Goal: Information Seeking & Learning: Learn about a topic

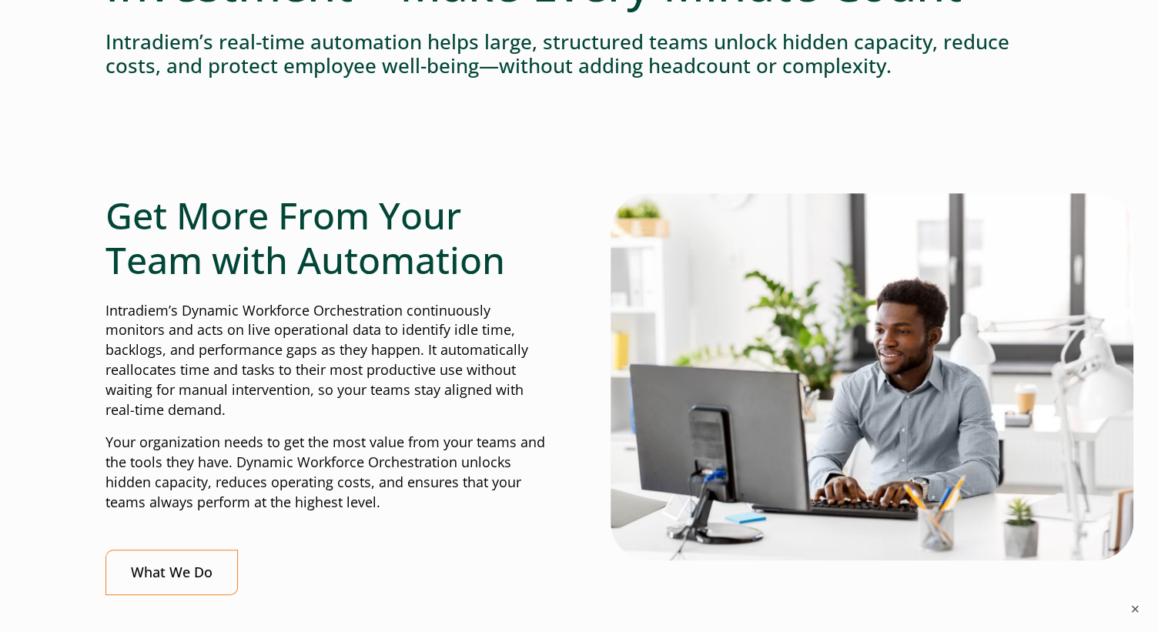
scroll to position [384, 0]
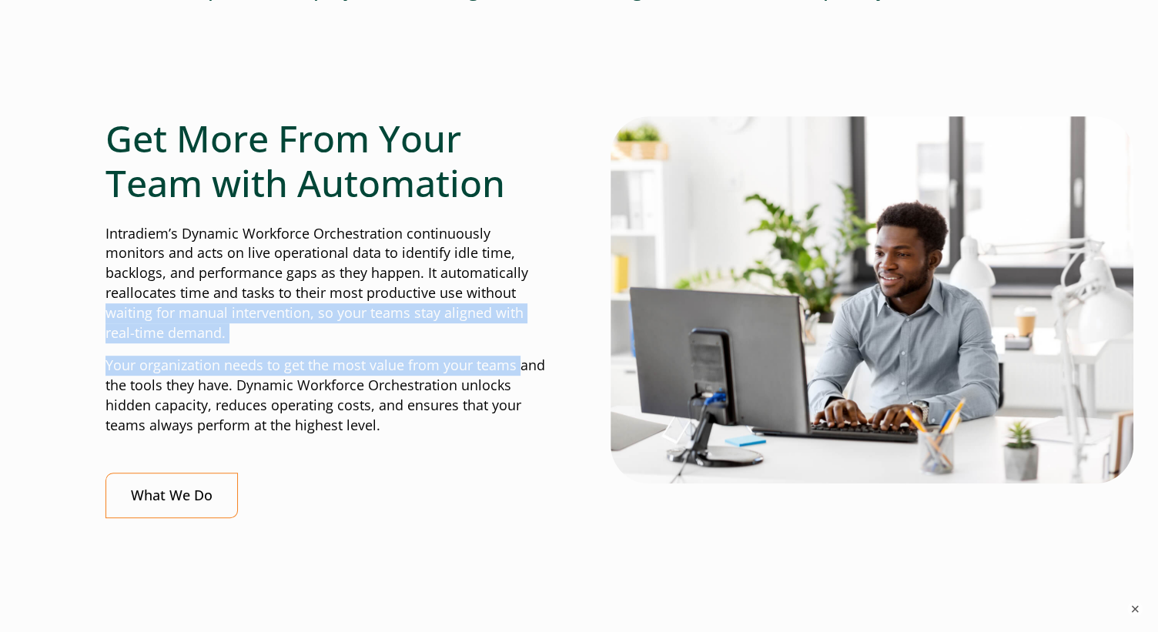
drag, startPoint x: 100, startPoint y: 309, endPoint x: 516, endPoint y: 354, distance: 418.8
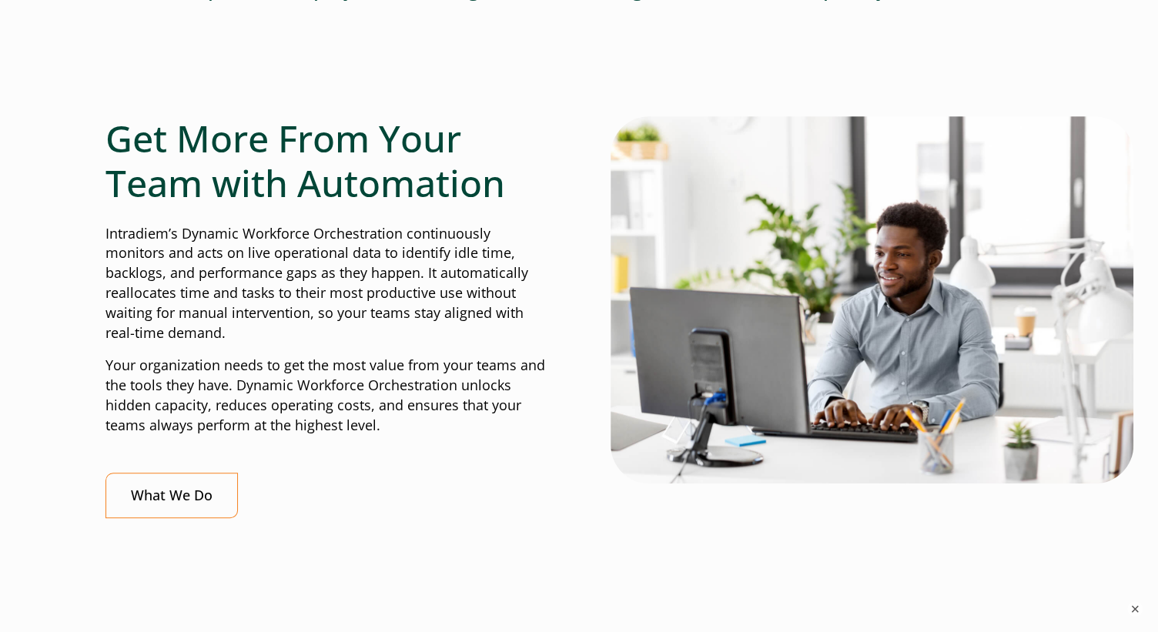
click at [526, 431] on p "Your organization needs to get the most value from your teams and the tools the…" at bounding box center [326, 396] width 442 height 80
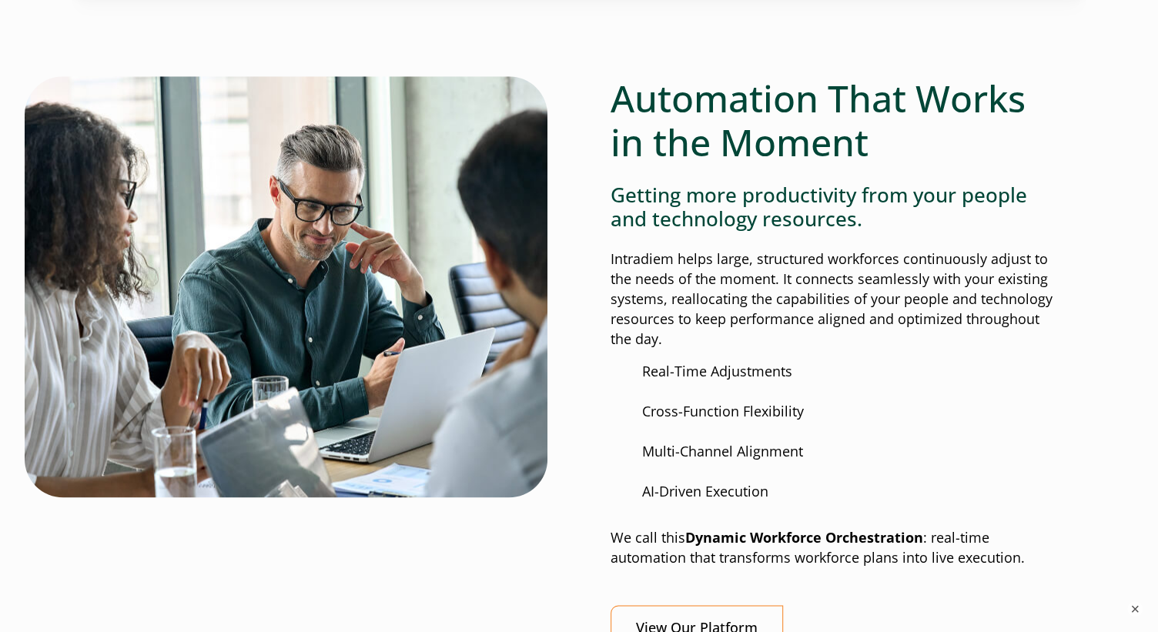
scroll to position [1231, 0]
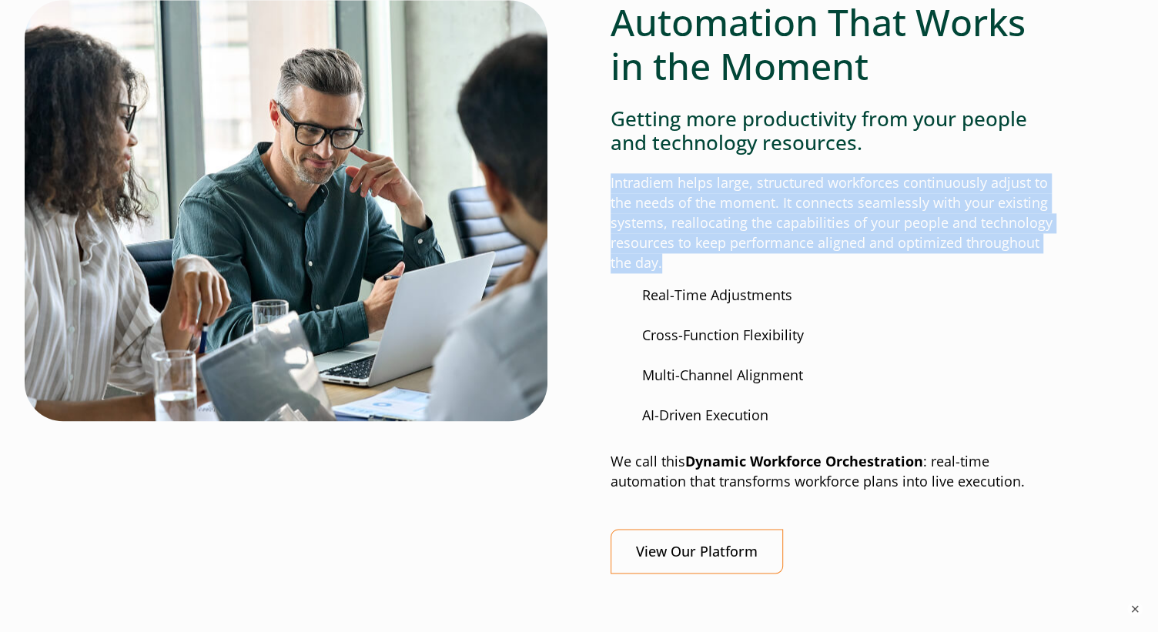
drag, startPoint x: 603, startPoint y: 173, endPoint x: 1058, endPoint y: 263, distance: 463.7
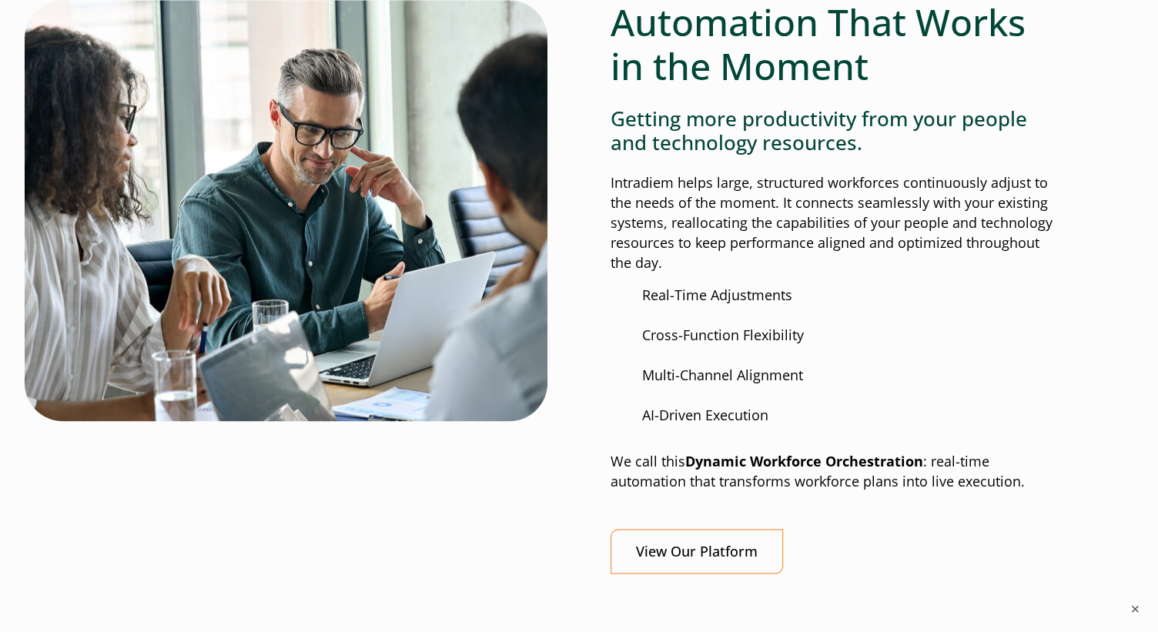
click at [1007, 313] on ul "Real-Time Adjustments Cross-Function Flexibility Multi-Channel Alignment AI-Dri…" at bounding box center [831, 357] width 442 height 142
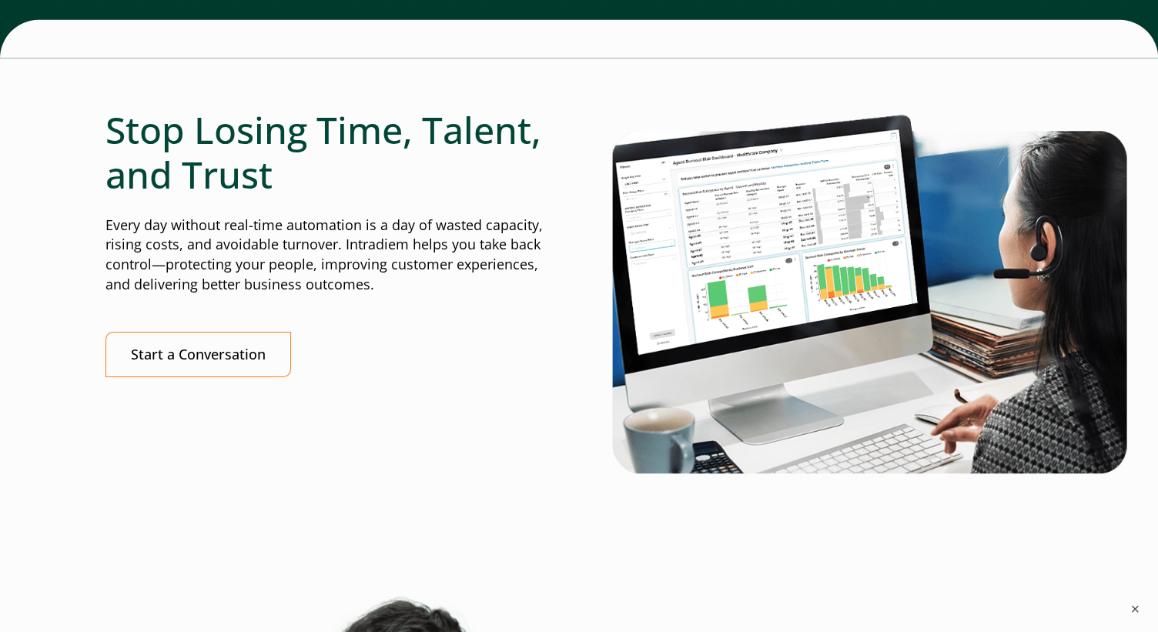
scroll to position [3387, 0]
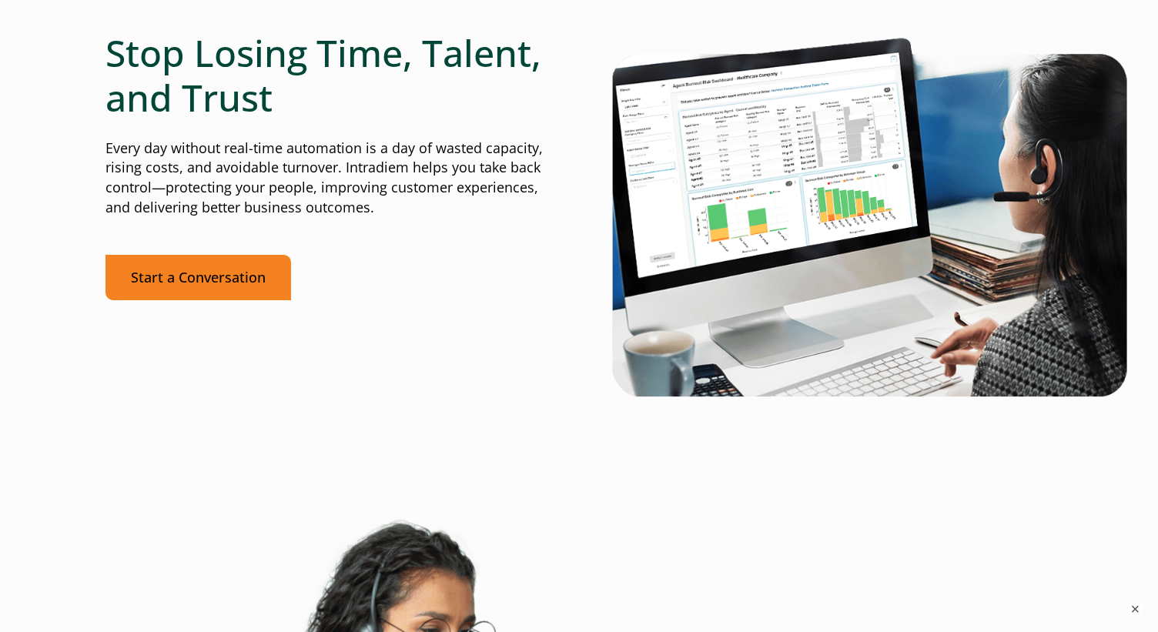
click at [206, 283] on link "Start a Conversation" at bounding box center [198, 277] width 186 height 45
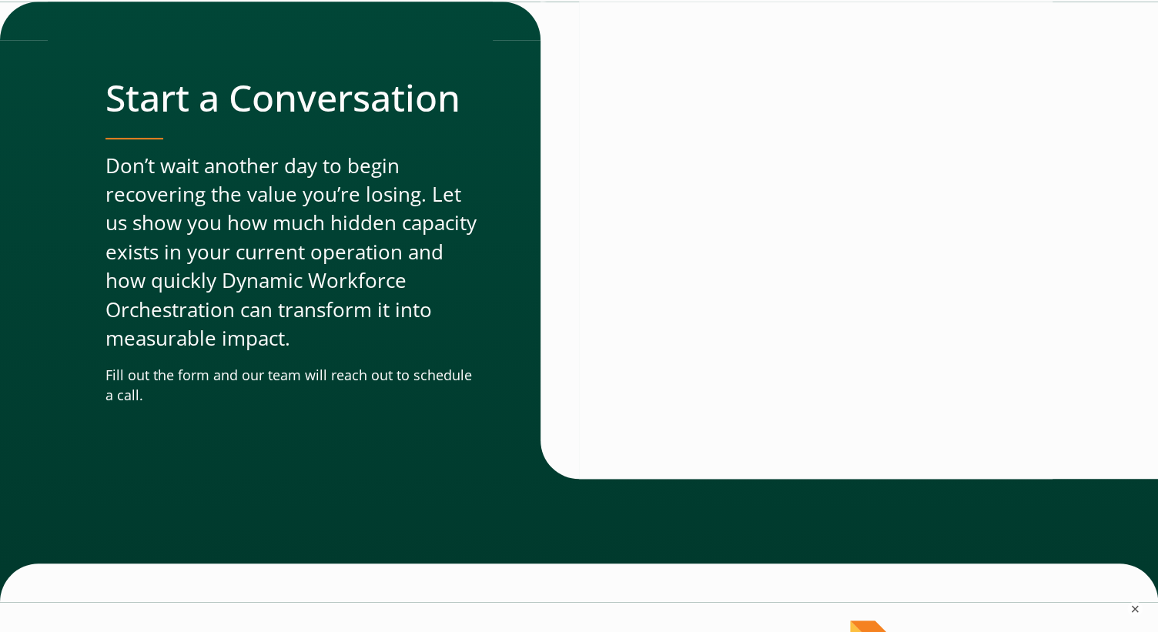
drag, startPoint x: 440, startPoint y: 393, endPoint x: 443, endPoint y: 383, distance: 10.5
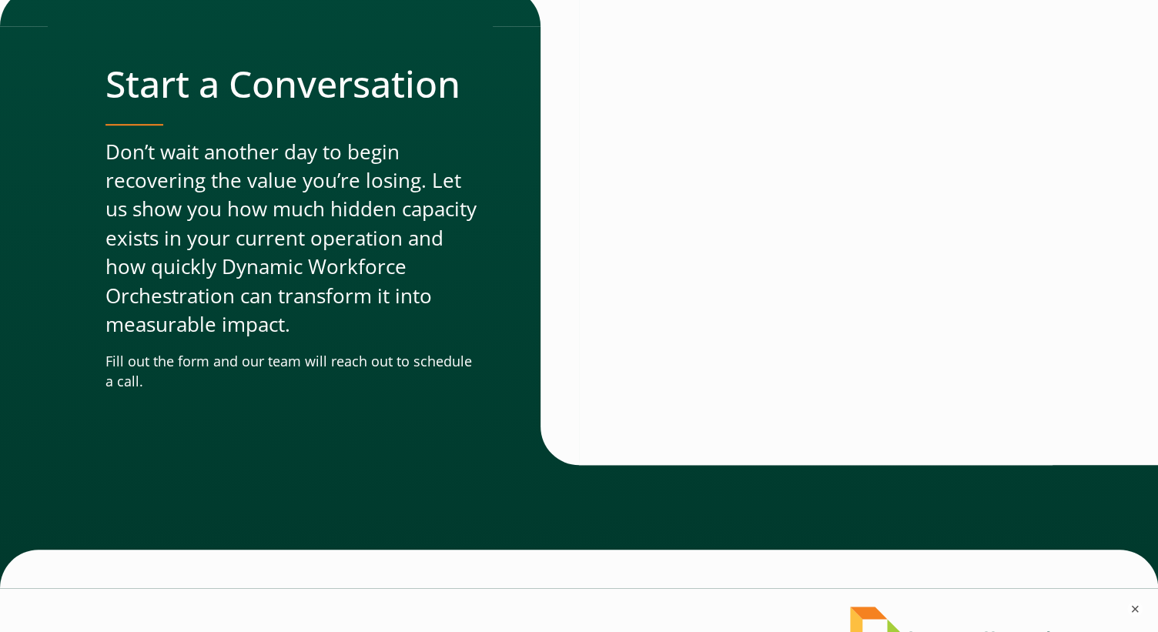
scroll to position [4787, 0]
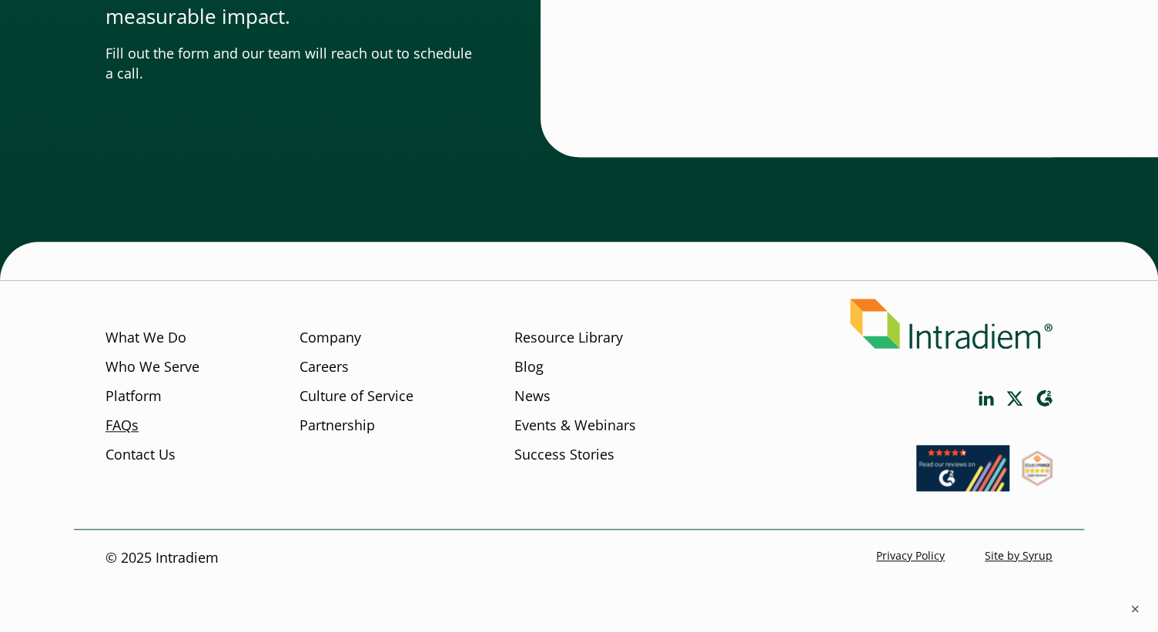
click at [121, 427] on link "FAQs" at bounding box center [121, 426] width 33 height 20
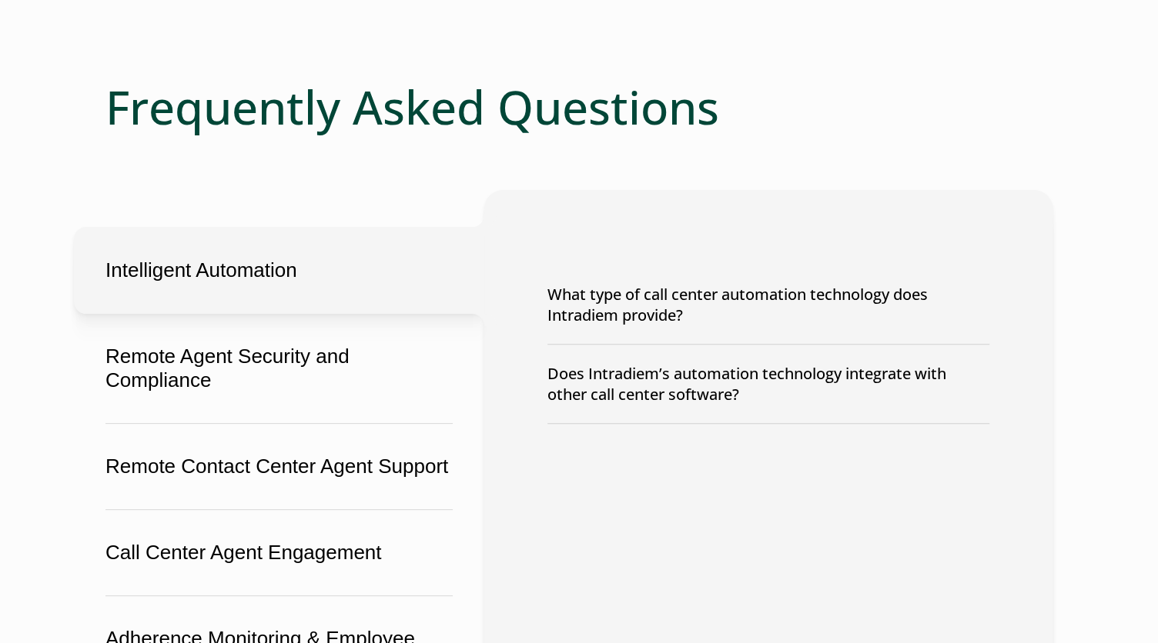
click at [968, 304] on button "What type of call center automation technology does Intradiem provide?" at bounding box center [768, 305] width 442 height 79
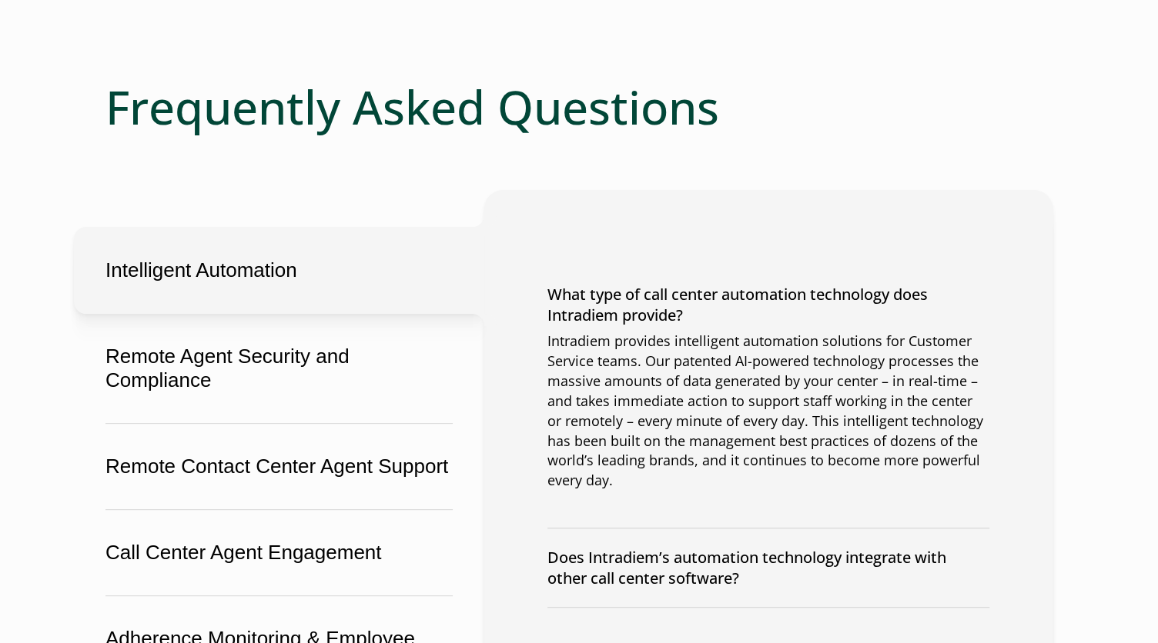
scroll to position [231, 0]
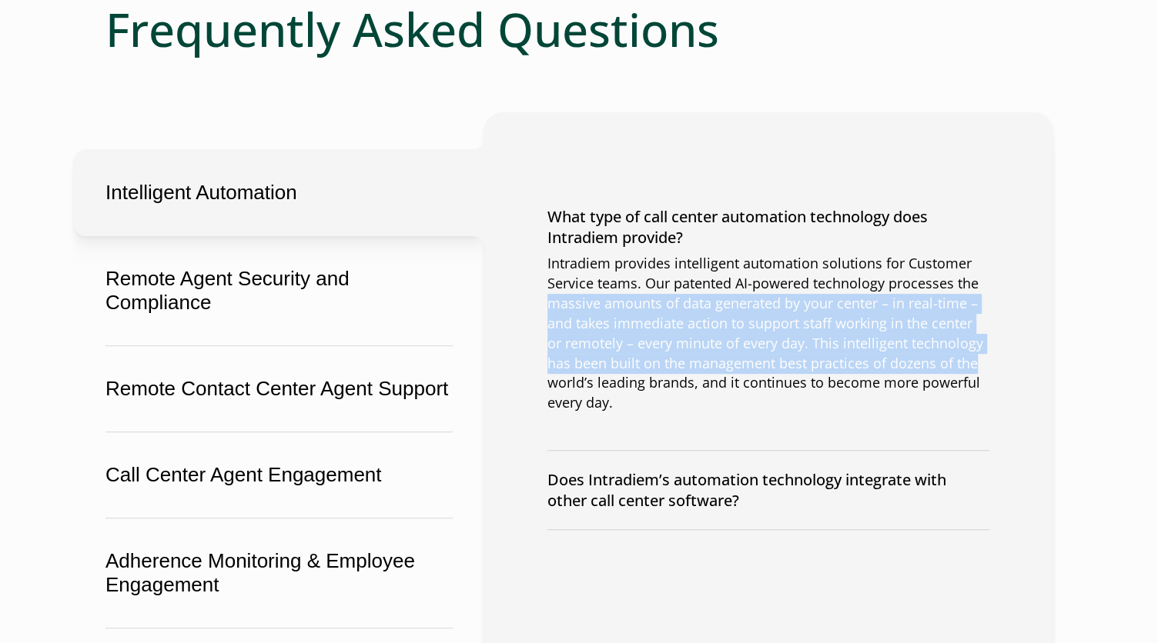
drag, startPoint x: 550, startPoint y: 307, endPoint x: 985, endPoint y: 362, distance: 438.3
click at [985, 362] on p "Intradiem provides intelligent automation solutions for Customer Service teams.…" at bounding box center [768, 333] width 442 height 159
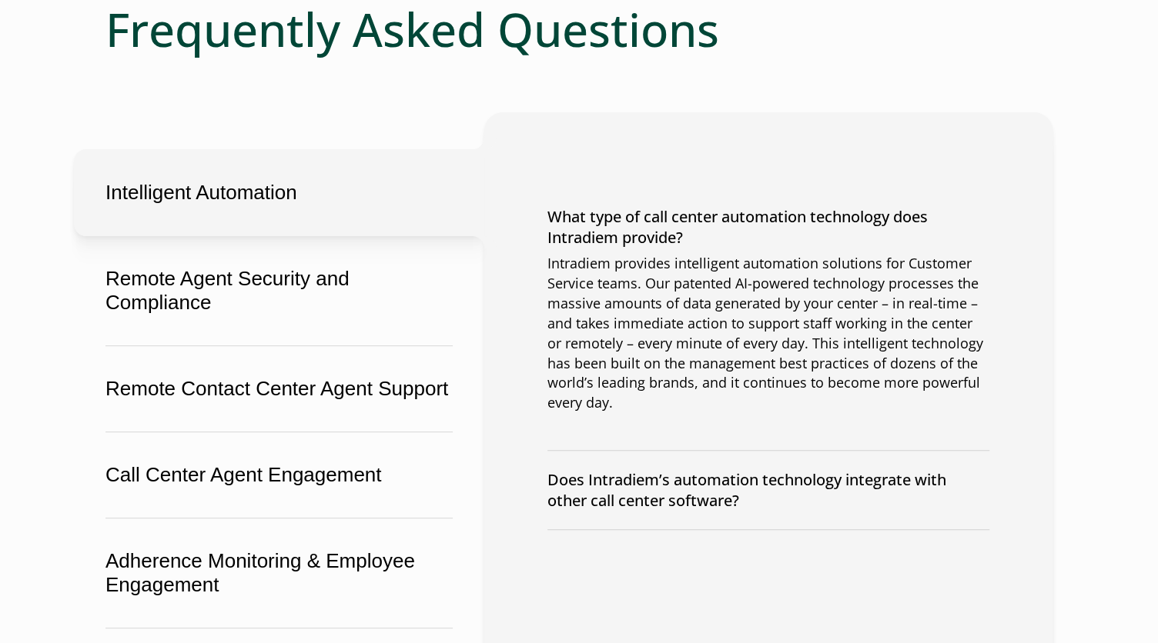
click at [712, 420] on div "Intradiem provides intelligent automation solutions for Customer Service teams.…" at bounding box center [768, 352] width 442 height 196
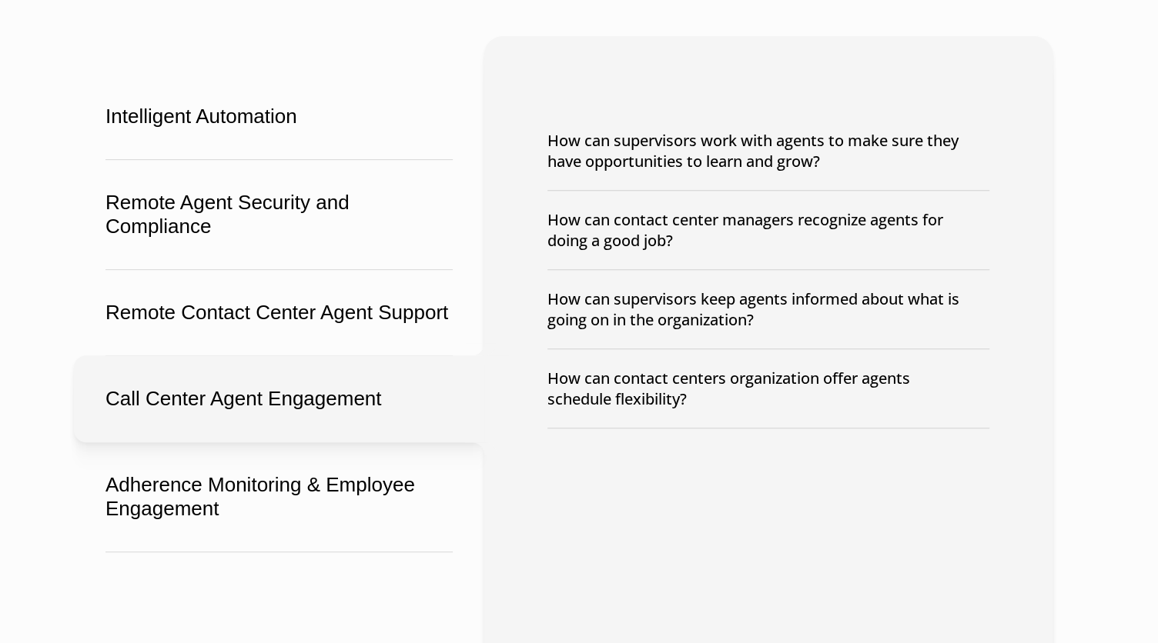
scroll to position [384, 0]
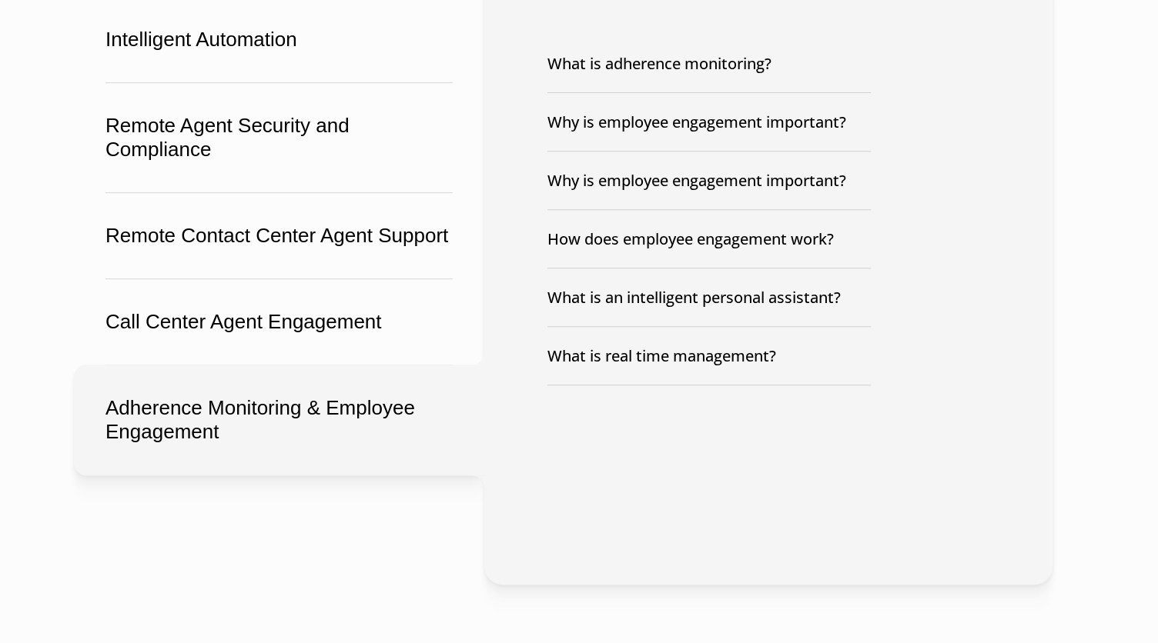
click at [383, 438] on button "Adherence Monitoring & Employee Engagement" at bounding box center [279, 420] width 410 height 111
click at [868, 63] on button "What is adherence monitoring?" at bounding box center [708, 64] width 323 height 58
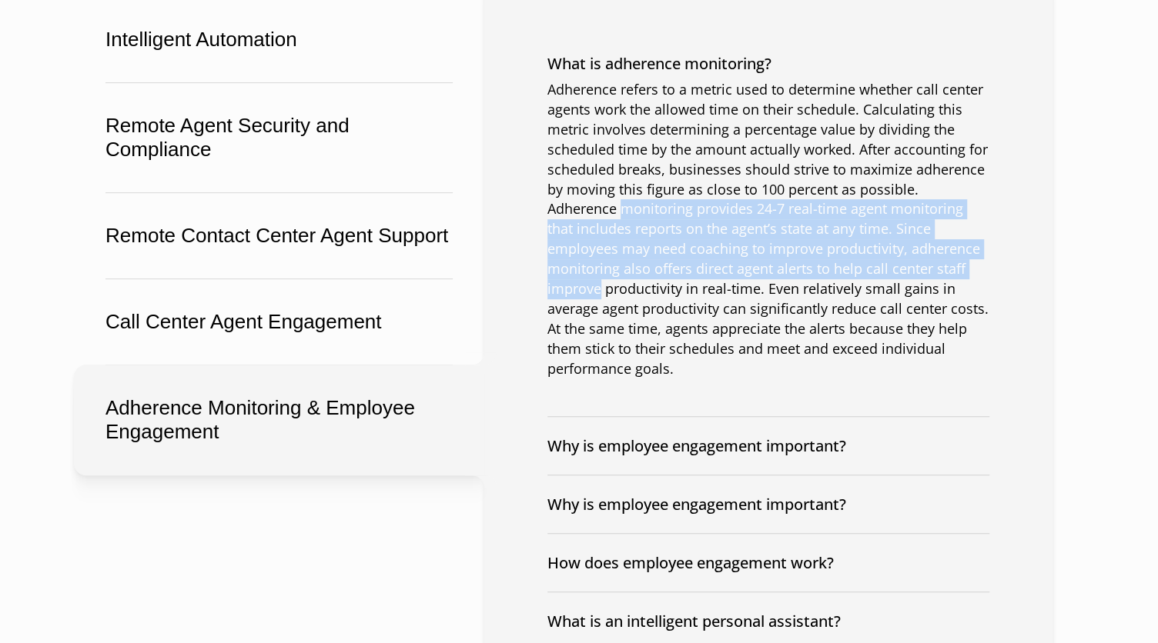
drag, startPoint x: 542, startPoint y: 204, endPoint x: 857, endPoint y: 272, distance: 322.8
click at [872, 272] on div "Intelligent Automation What type of call center automation technology does Intr…" at bounding box center [768, 396] width 568 height 875
click at [755, 276] on span "Adherence refers to a metric used to determine whether call center agents work …" at bounding box center [767, 229] width 441 height 298
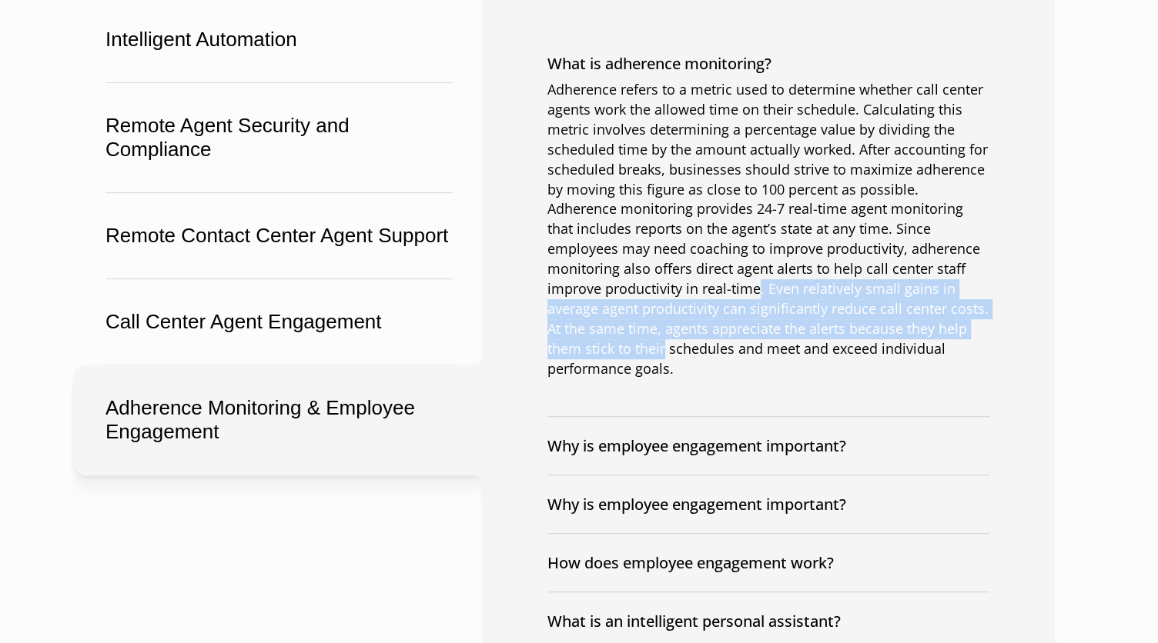
drag, startPoint x: 603, startPoint y: 286, endPoint x: 962, endPoint y: 327, distance: 361.8
click at [962, 327] on p "Adherence refers to a metric used to determine whether call center agents work …" at bounding box center [768, 229] width 442 height 299
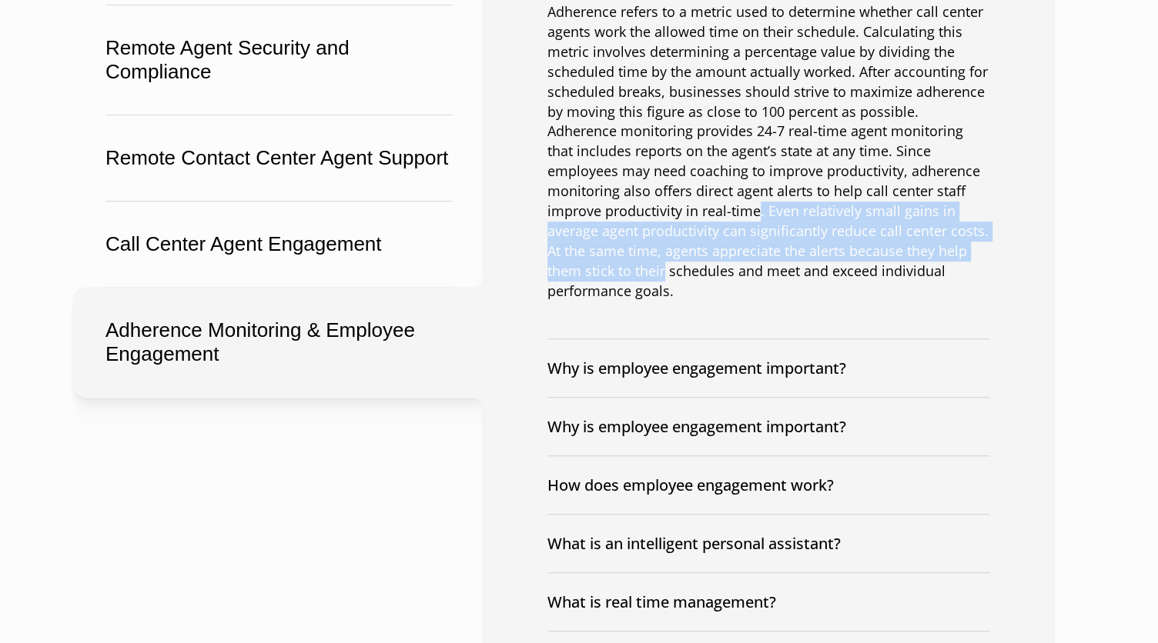
click at [884, 354] on button "Why is employee engagement important?" at bounding box center [768, 368] width 442 height 58
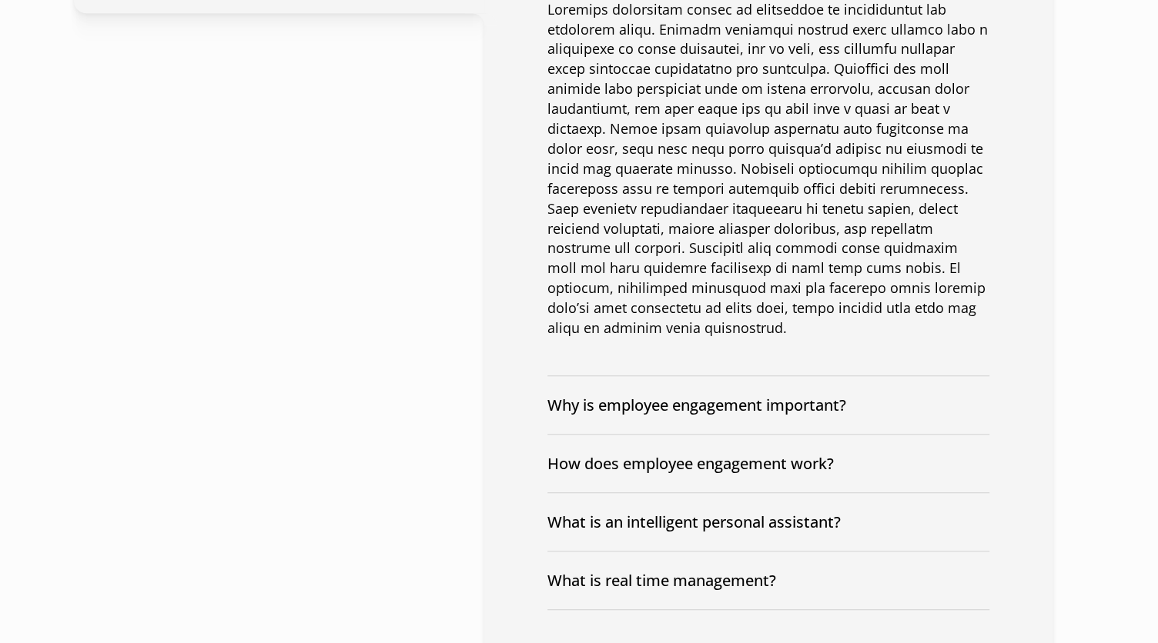
scroll to position [924, 0]
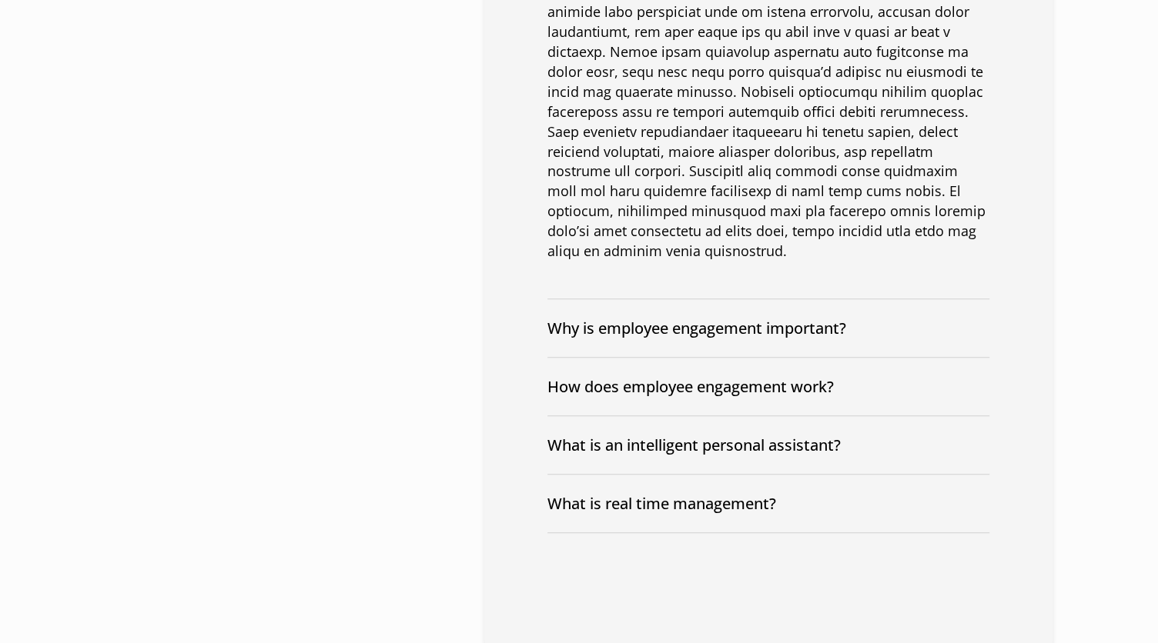
click at [875, 313] on button "Why is employee engagement important?" at bounding box center [768, 328] width 442 height 58
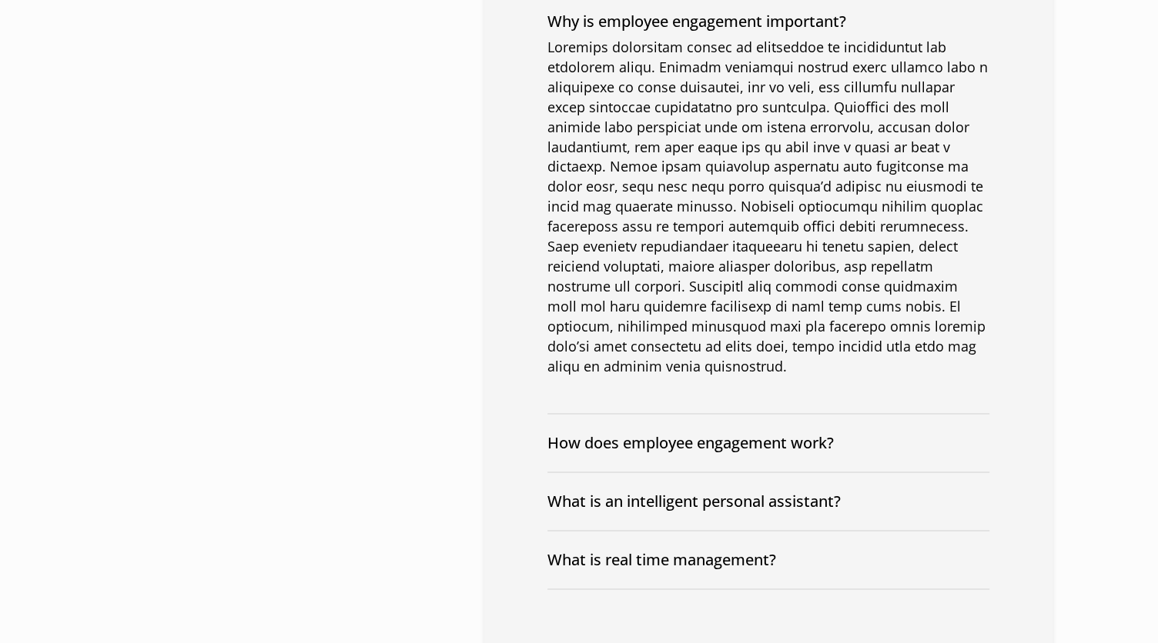
scroll to position [1308, 0]
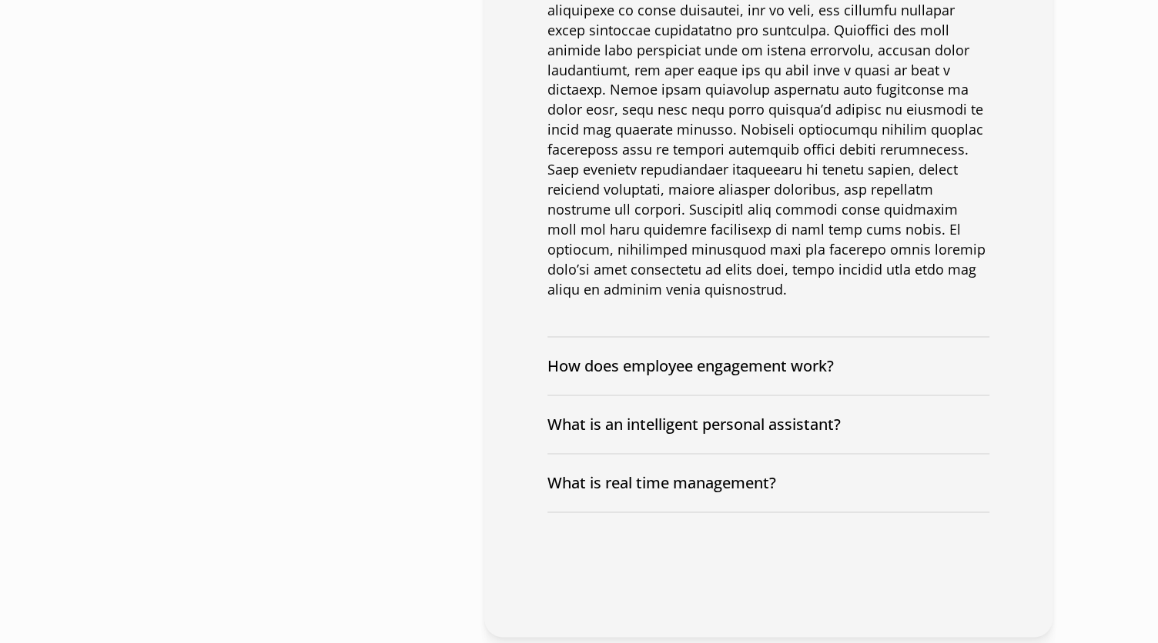
click at [835, 348] on button "How does employee engagement work?" at bounding box center [768, 366] width 442 height 58
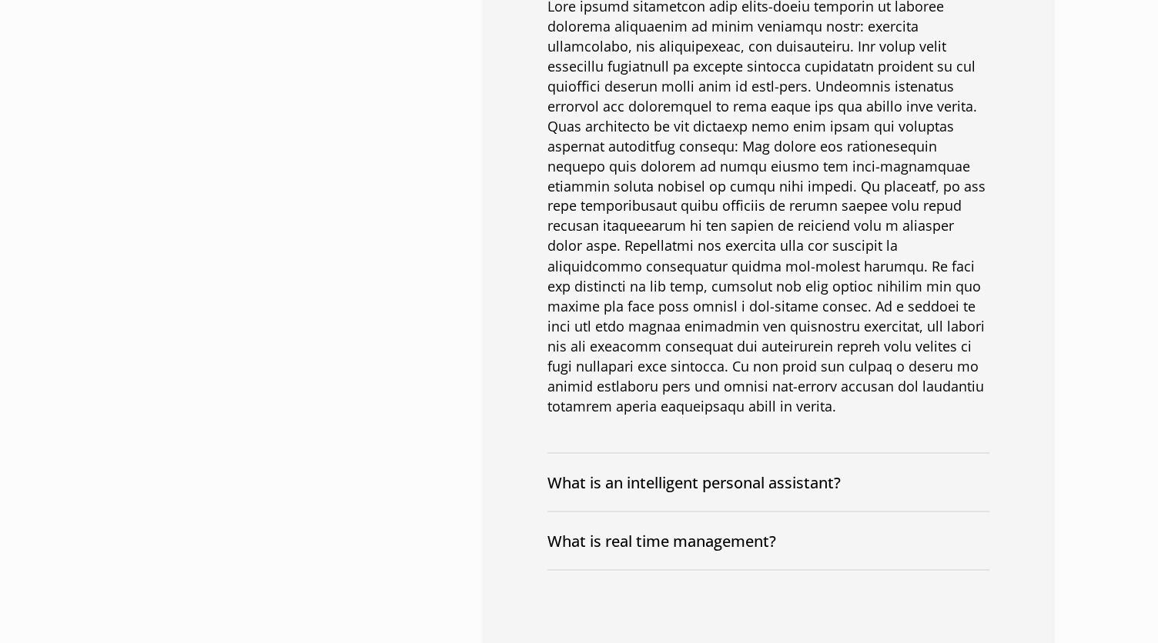
scroll to position [1847, 0]
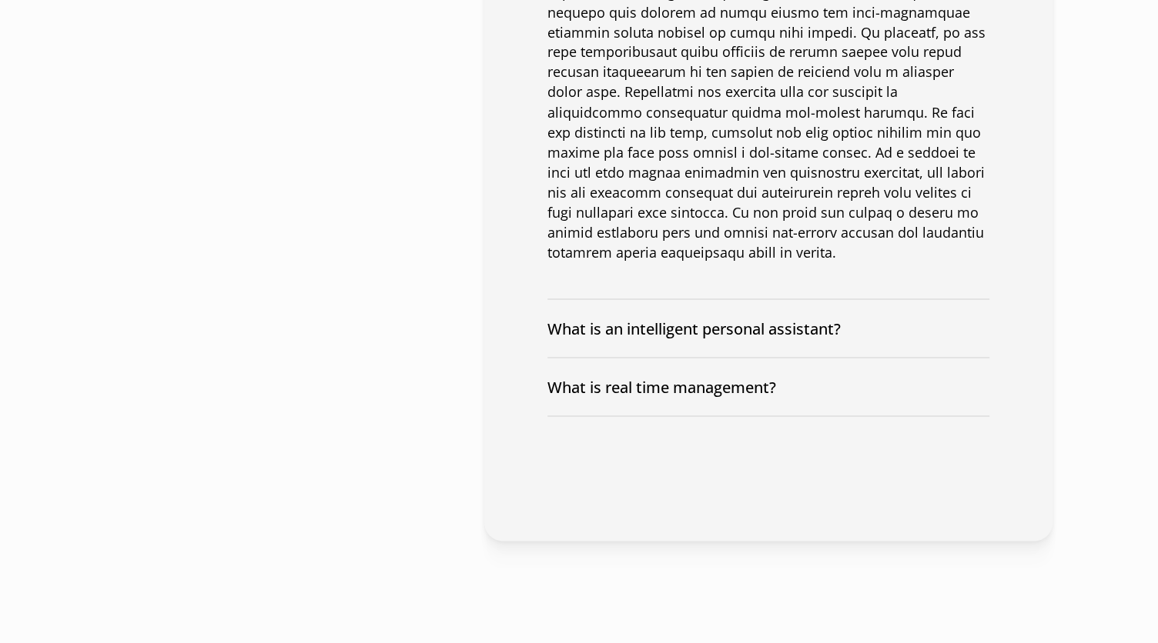
click at [853, 323] on button "What is an intelligent personal assistant?" at bounding box center [768, 328] width 442 height 58
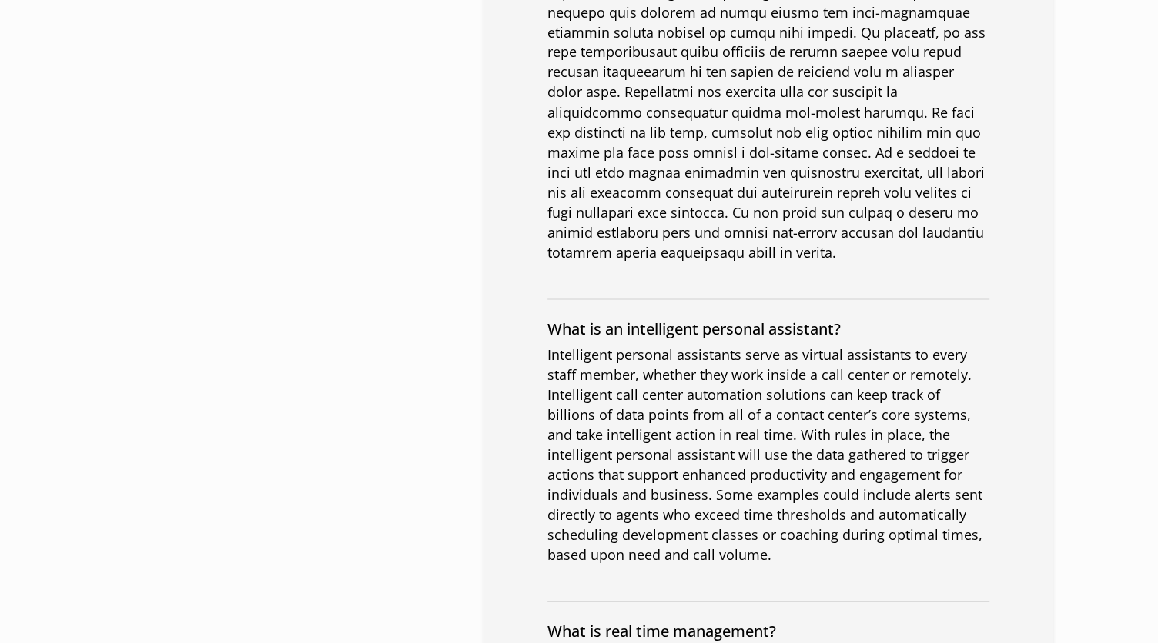
scroll to position [2001, 0]
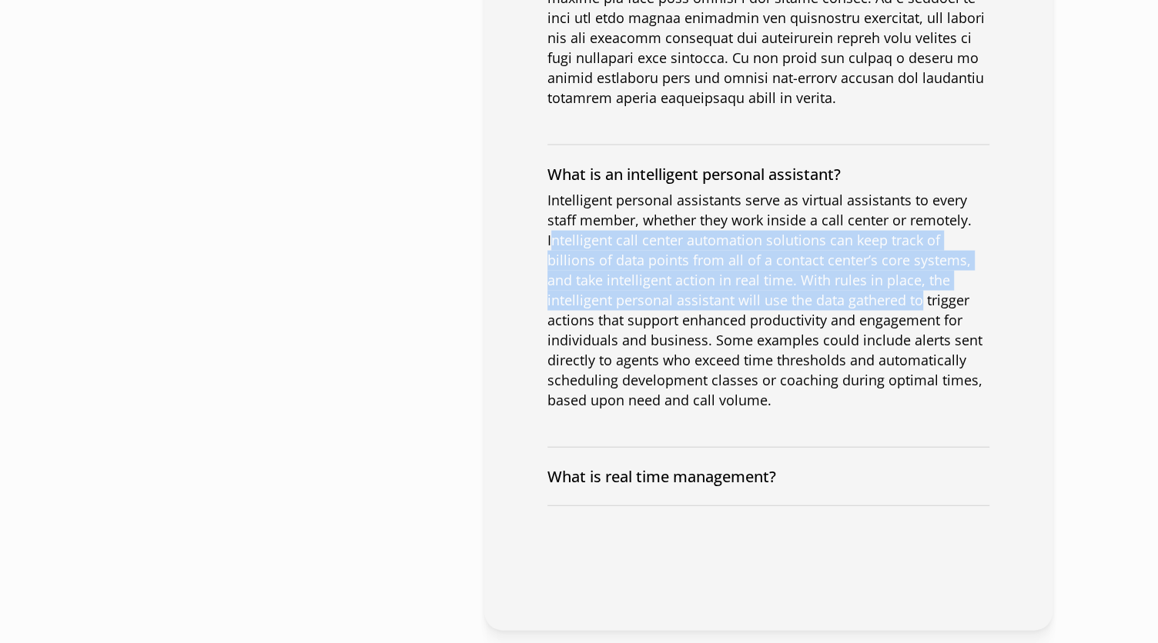
drag, startPoint x: 554, startPoint y: 226, endPoint x: 853, endPoint y: 289, distance: 305.3
click at [853, 289] on span "Intelligent personal assistants serve as virtual assistants to every staff memb…" at bounding box center [764, 300] width 435 height 218
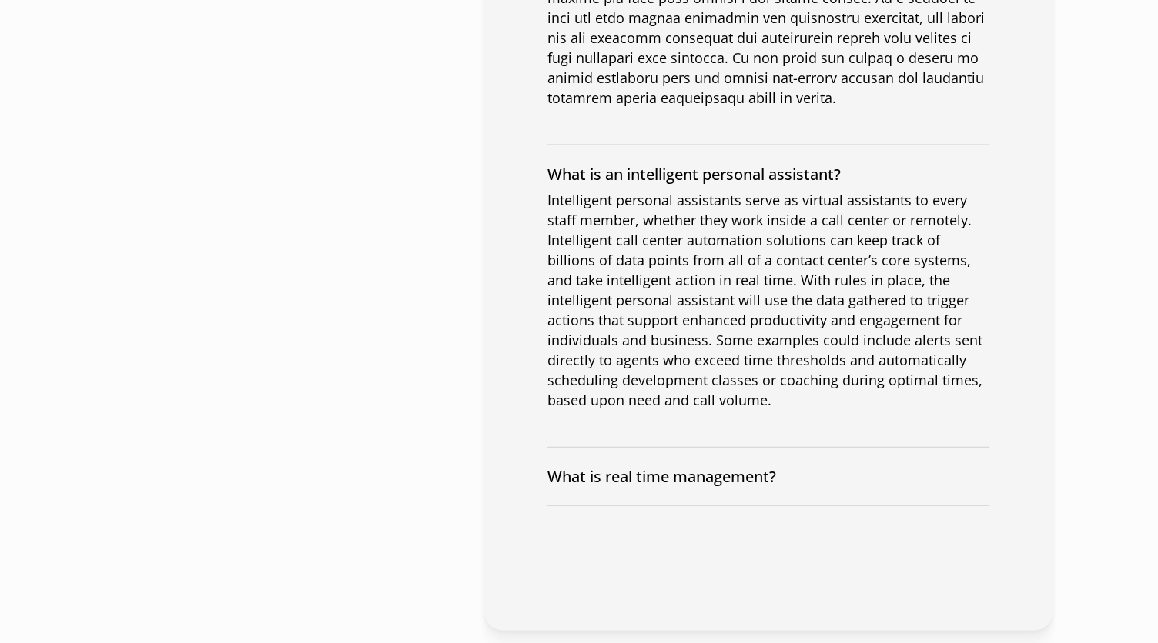
click at [962, 289] on span "Intelligent personal assistants serve as virtual assistants to every staff memb…" at bounding box center [764, 300] width 435 height 218
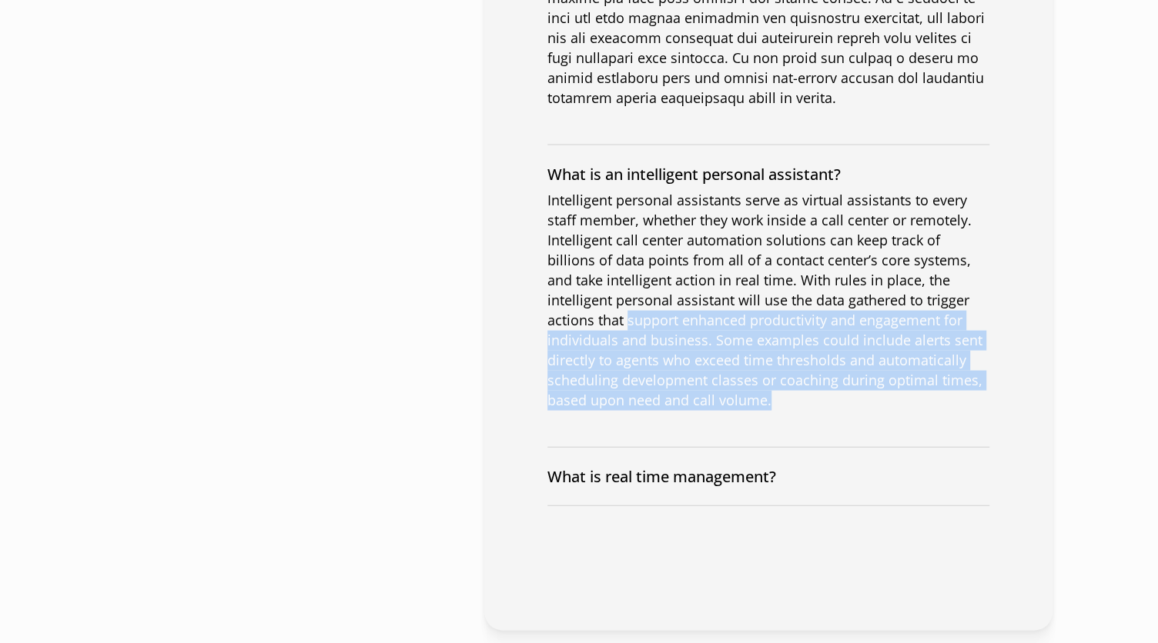
drag, startPoint x: 543, startPoint y: 298, endPoint x: 975, endPoint y: 373, distance: 439.1
click at [862, 453] on button "What is real time management?" at bounding box center [768, 477] width 442 height 58
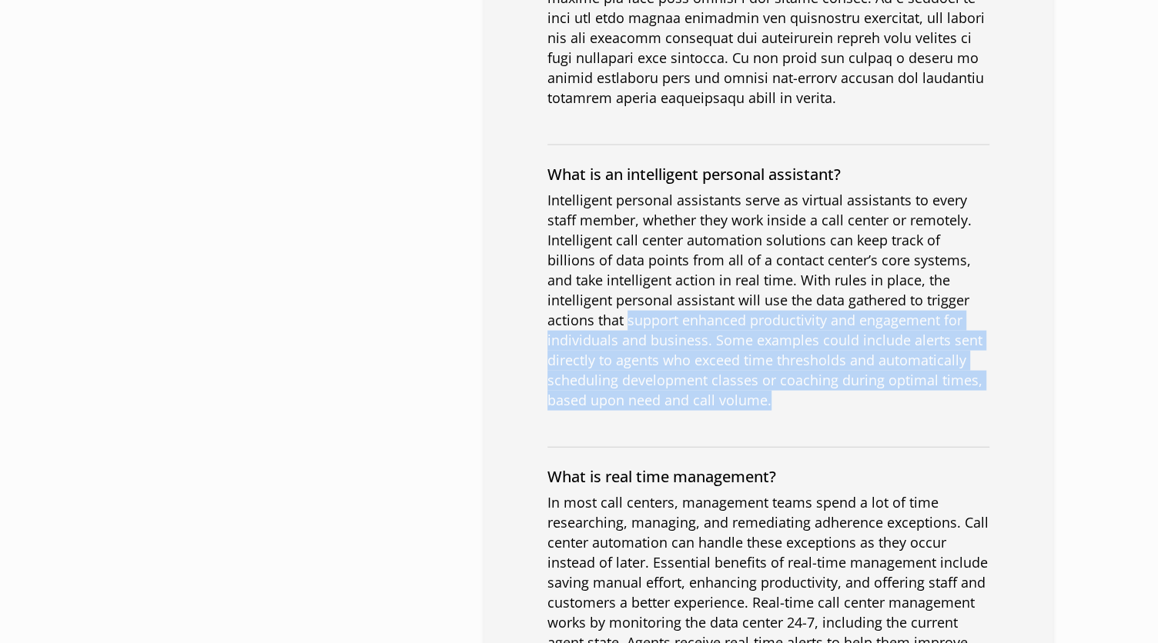
scroll to position [2155, 0]
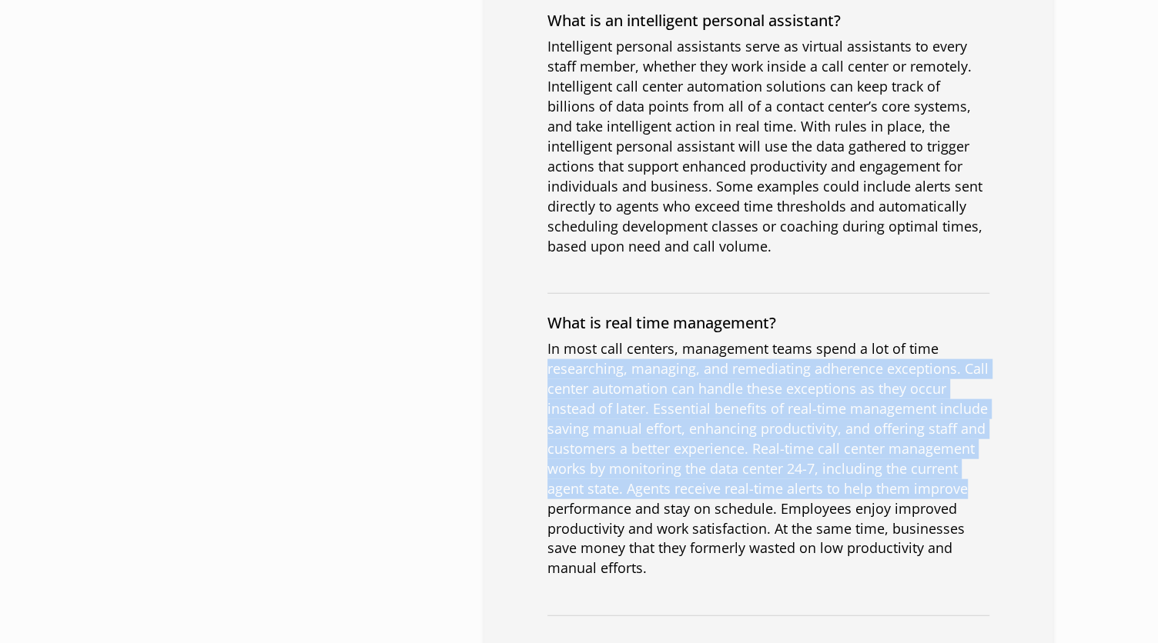
drag, startPoint x: 543, startPoint y: 353, endPoint x: 972, endPoint y: 473, distance: 445.2
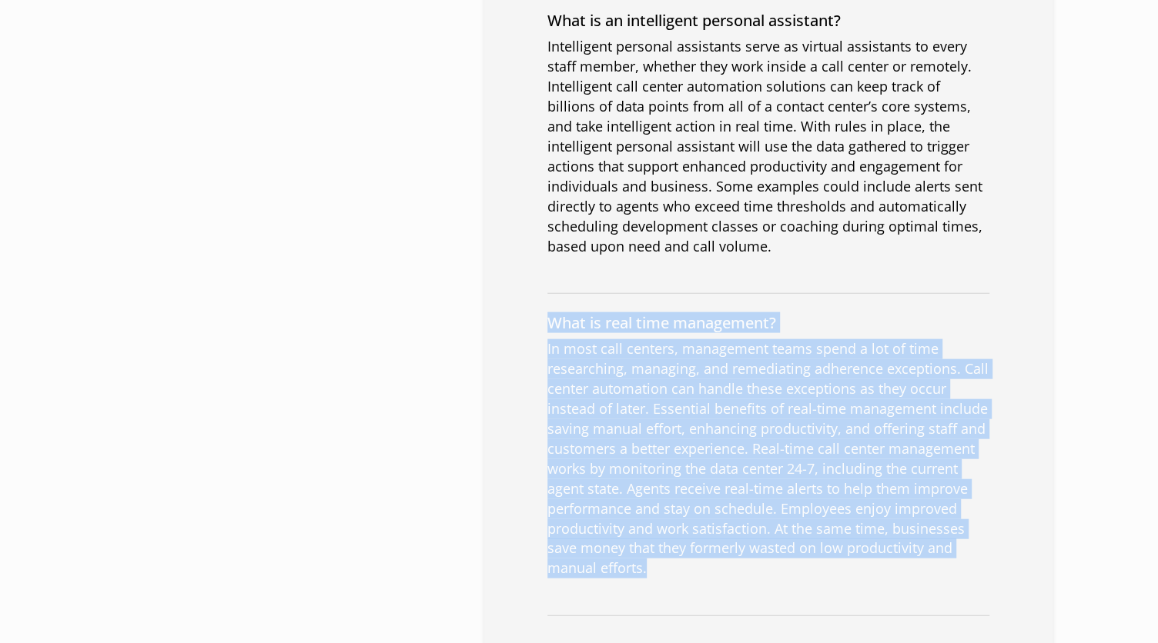
drag, startPoint x: 652, startPoint y: 547, endPoint x: 545, endPoint y: 290, distance: 277.8
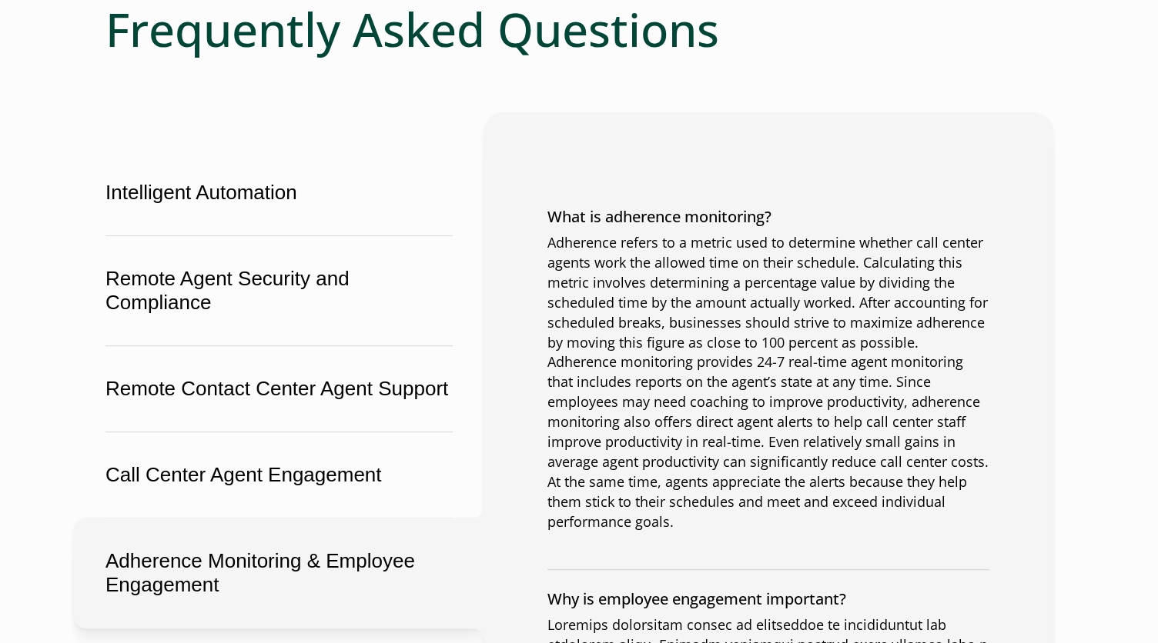
scroll to position [0, 0]
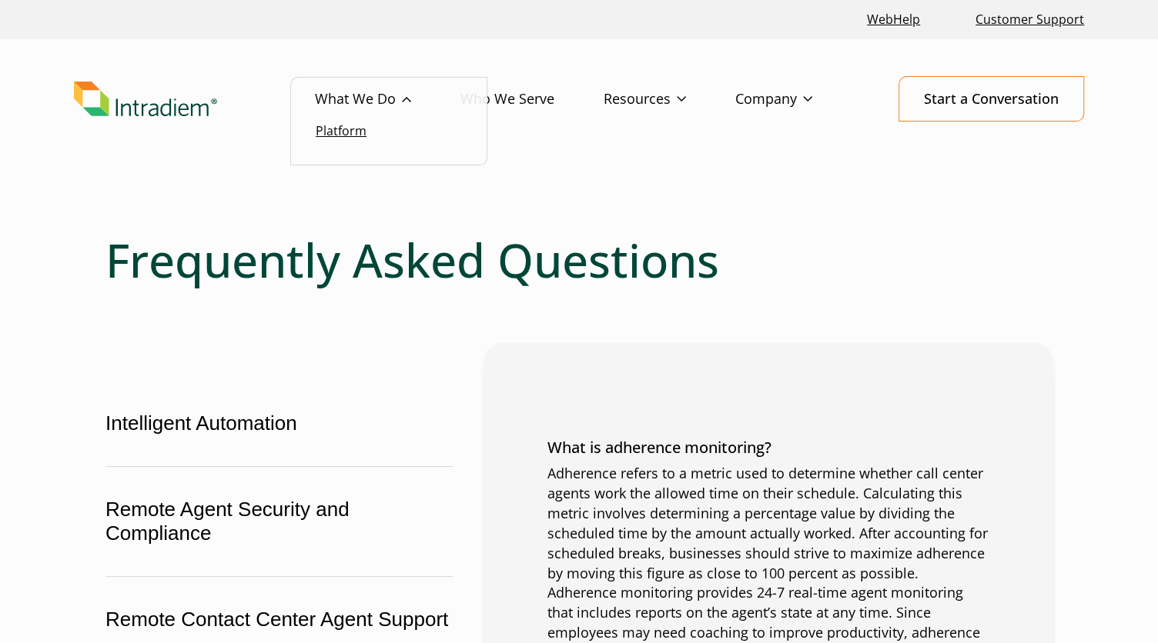
click at [349, 141] on ul "Platform" at bounding box center [388, 121] width 197 height 89
click at [352, 137] on link "Platform" at bounding box center [341, 130] width 51 height 17
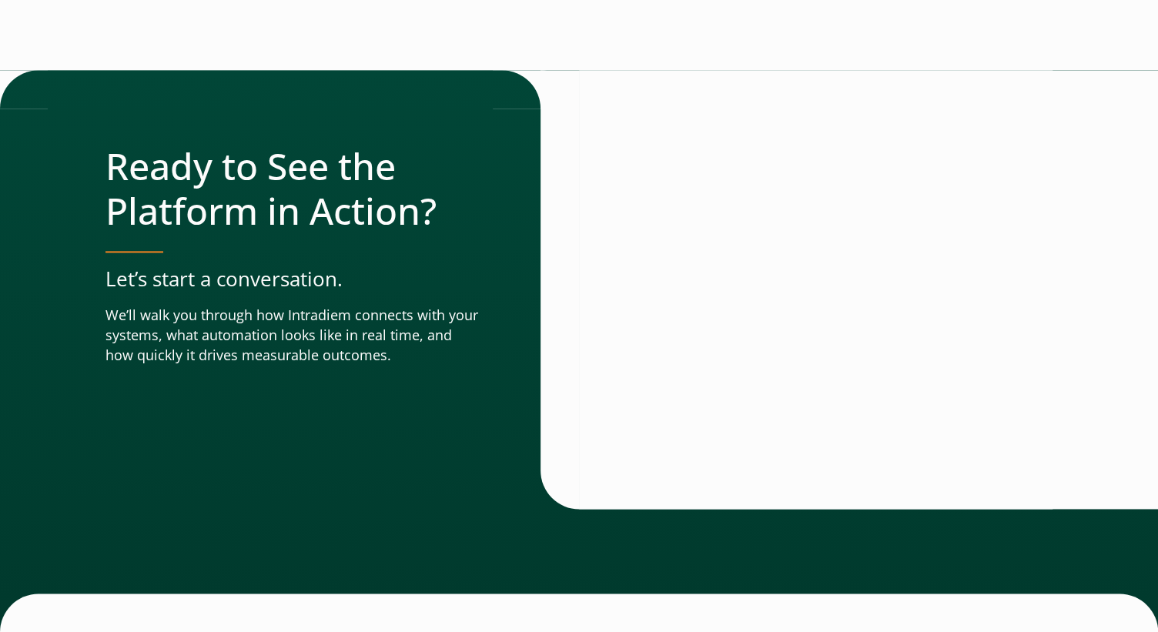
scroll to position [5464, 0]
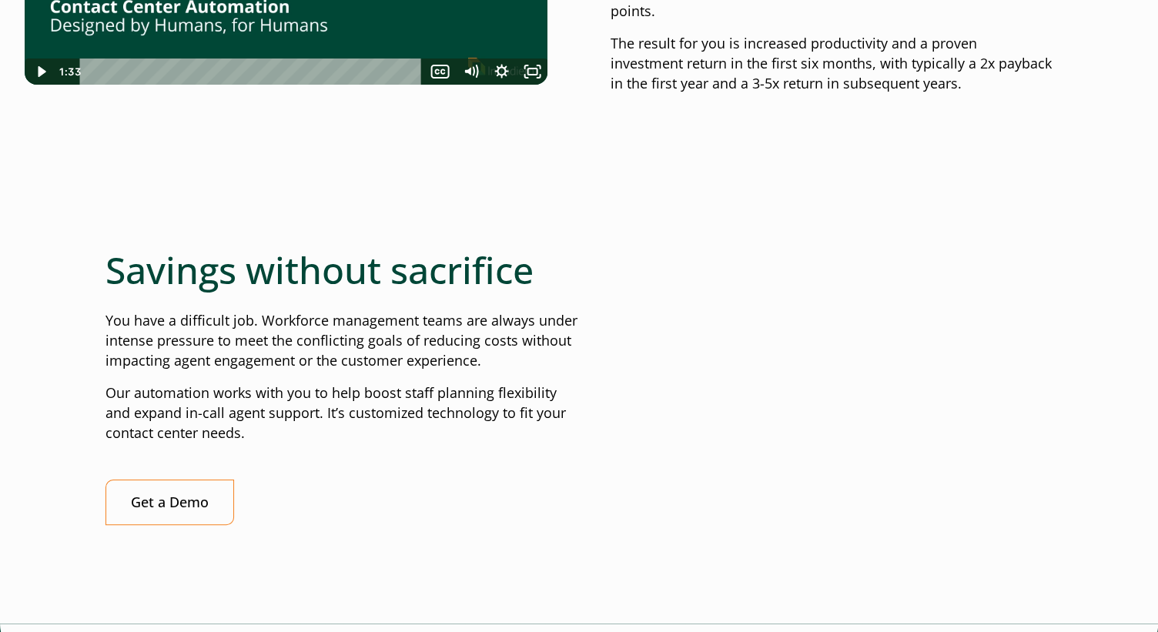
scroll to position [1231, 0]
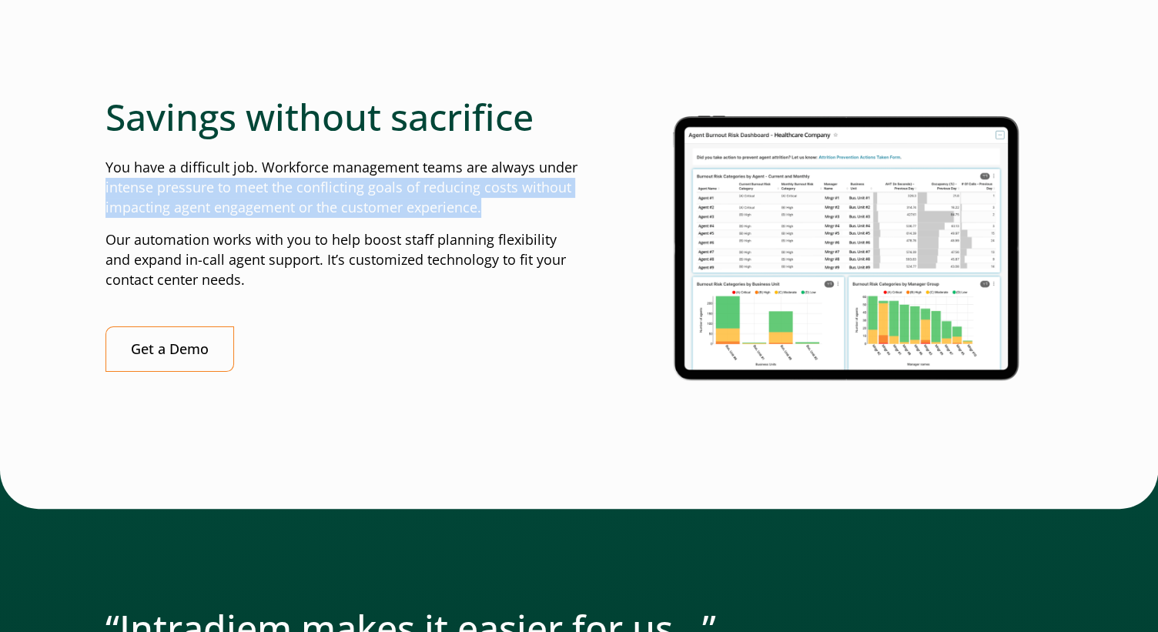
drag, startPoint x: 102, startPoint y: 189, endPoint x: 499, endPoint y: 206, distance: 397.5
click at [499, 206] on div "Intelligent Automation Solutions for Workforce Management Teams Elevate your wo…" at bounding box center [579, 499] width 1010 height 3172
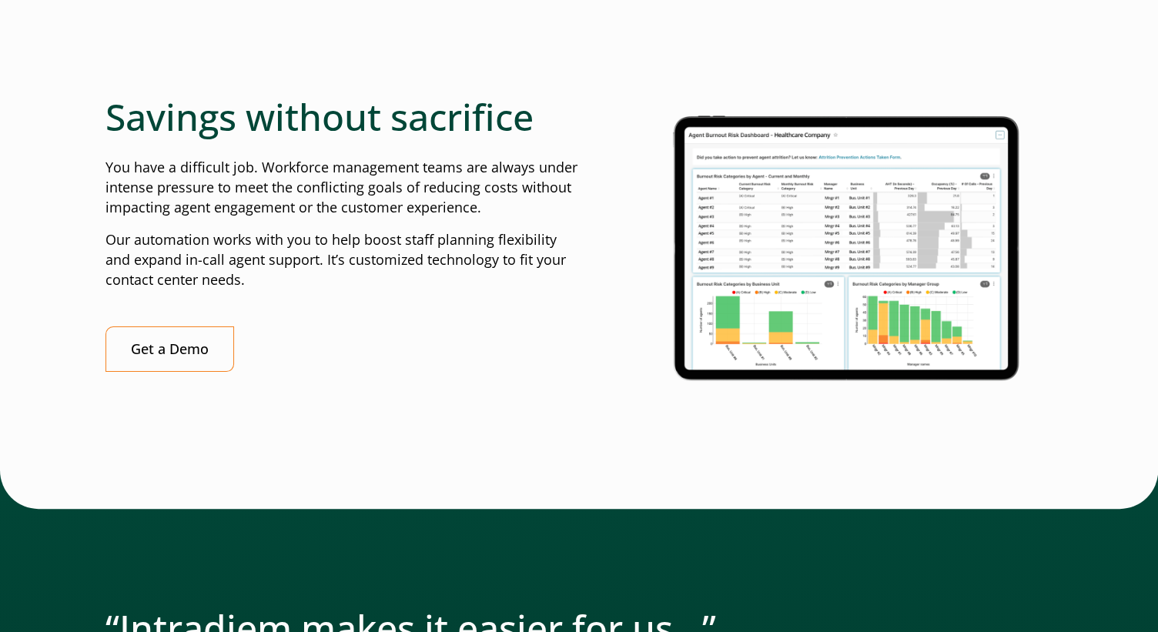
click at [424, 296] on div "Savings without sacrifice You have a difficult job. Workforce management teams …" at bounding box center [341, 233] width 473 height 277
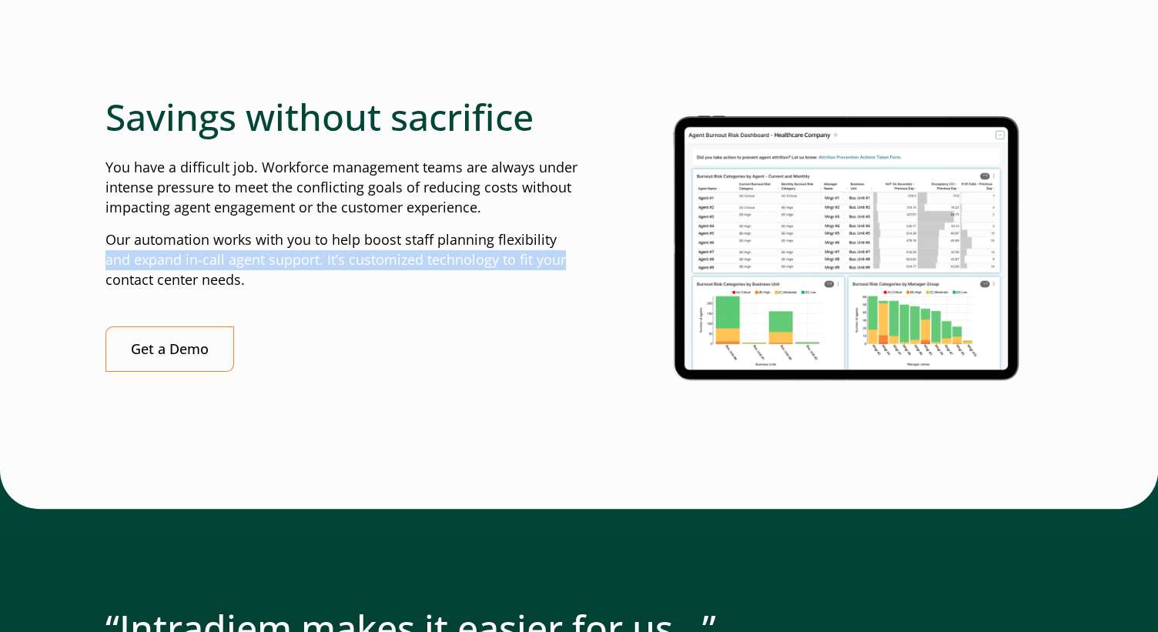
drag, startPoint x: 105, startPoint y: 256, endPoint x: 565, endPoint y: 251, distance: 459.6
click at [565, 251] on p "Our automation works with you to help boost staff planning flexibility and expa…" at bounding box center [341, 260] width 473 height 60
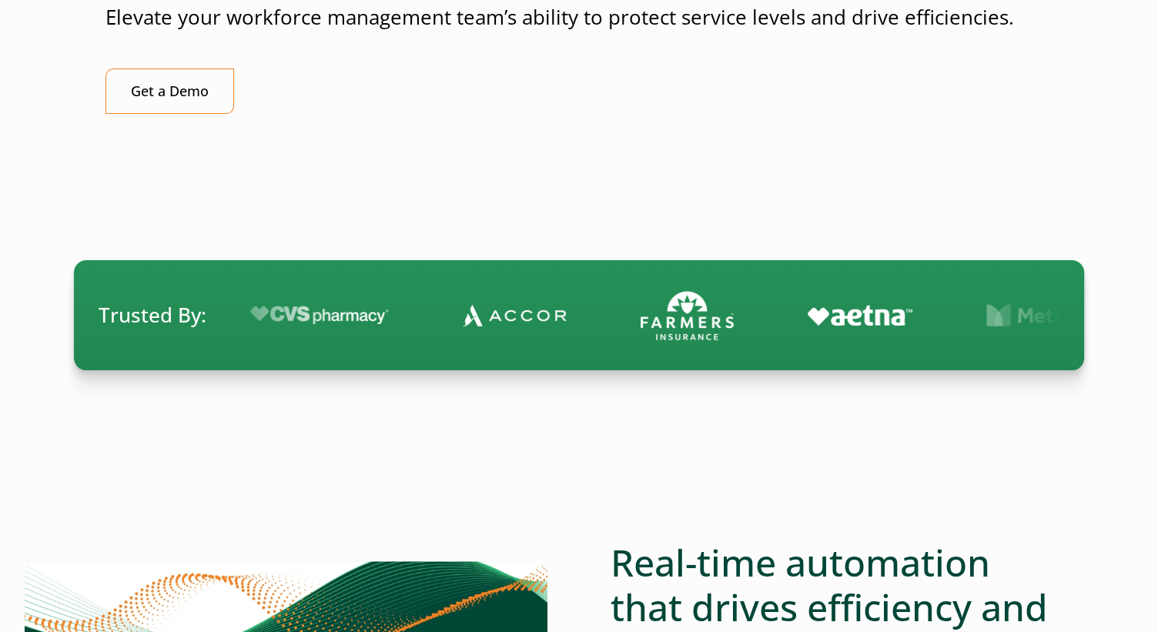
scroll to position [0, 0]
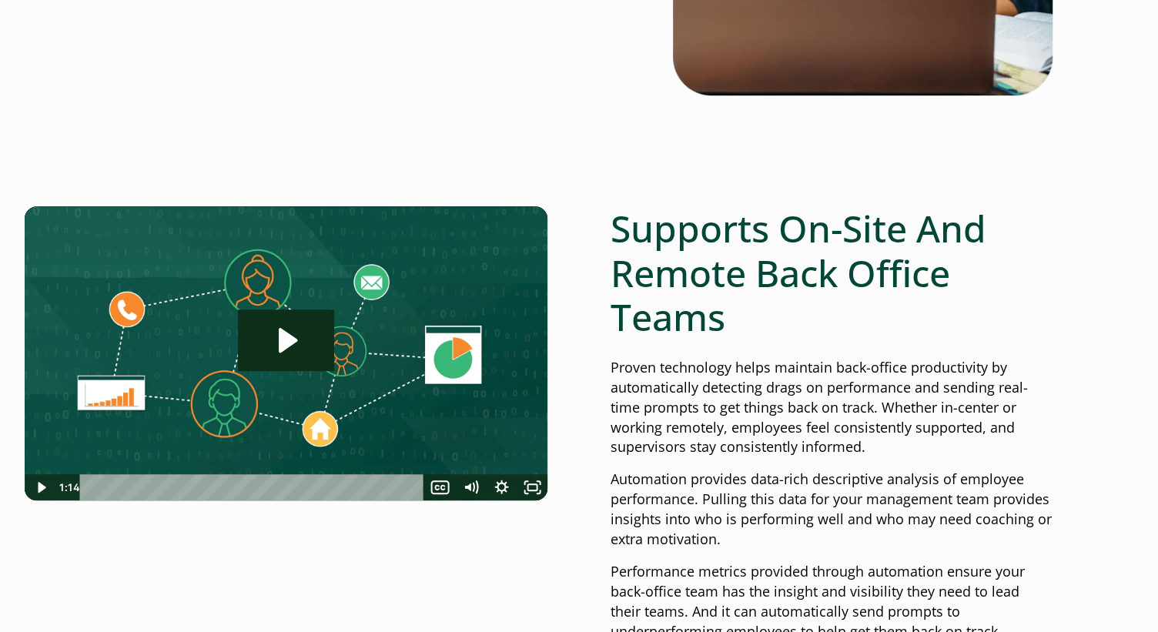
scroll to position [692, 0]
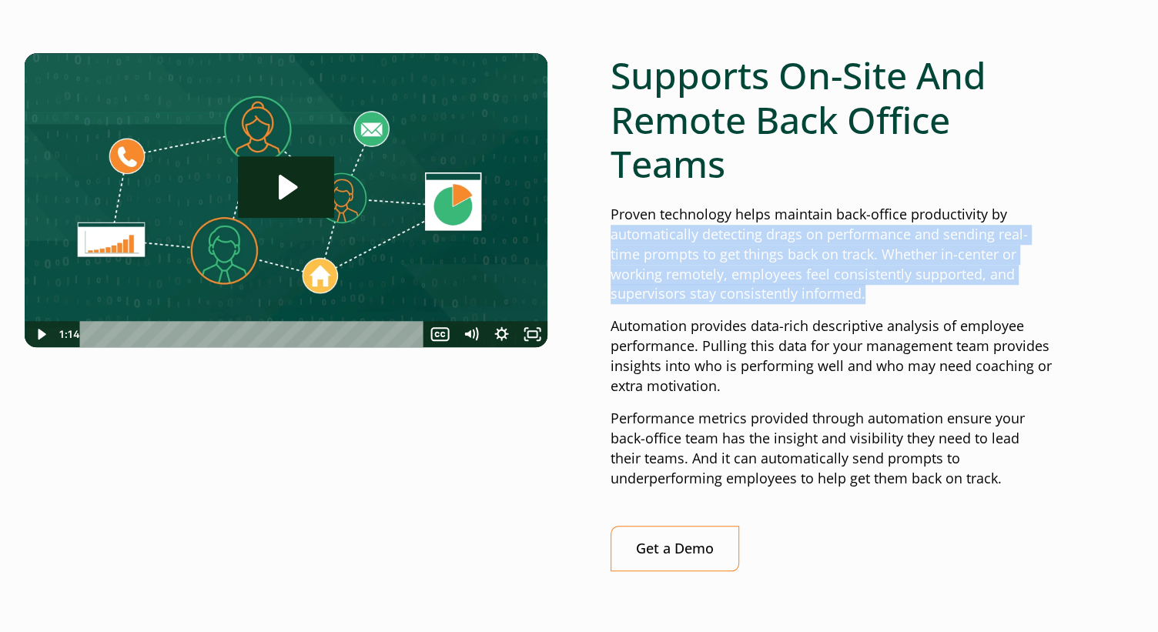
drag, startPoint x: 610, startPoint y: 240, endPoint x: 1033, endPoint y: 288, distance: 426.0
click at [1033, 288] on p "Proven technology helps maintain back-office productivity by automatically dete…" at bounding box center [831, 255] width 442 height 100
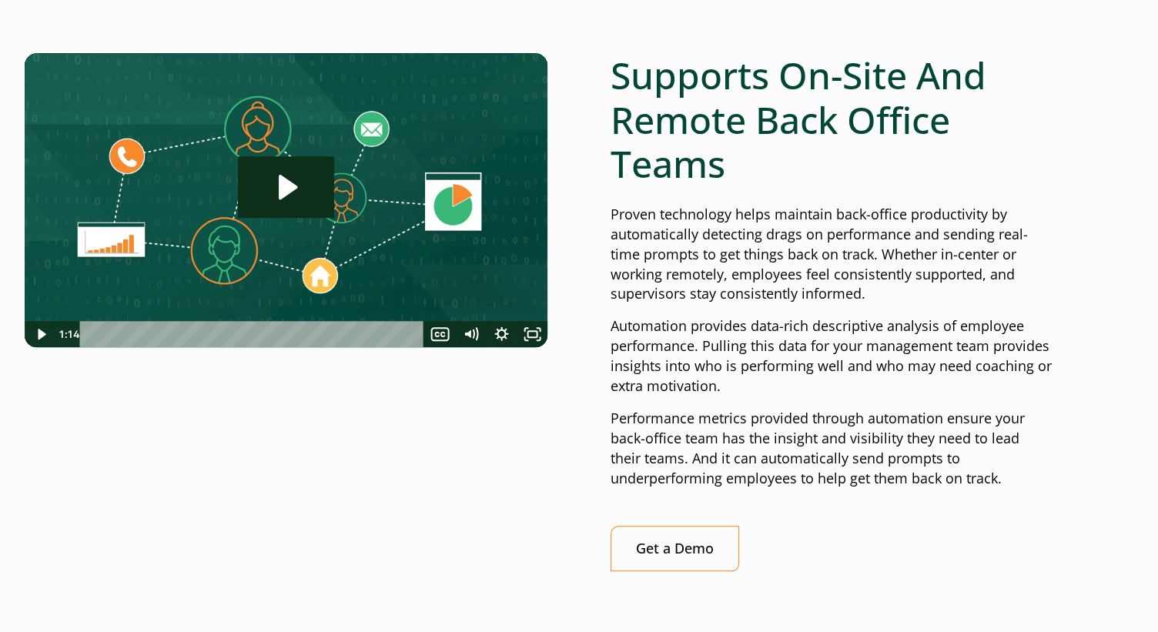
click at [964, 348] on p "Automation provides data-rich descriptive analysis of employee performance. Pul…" at bounding box center [831, 356] width 442 height 80
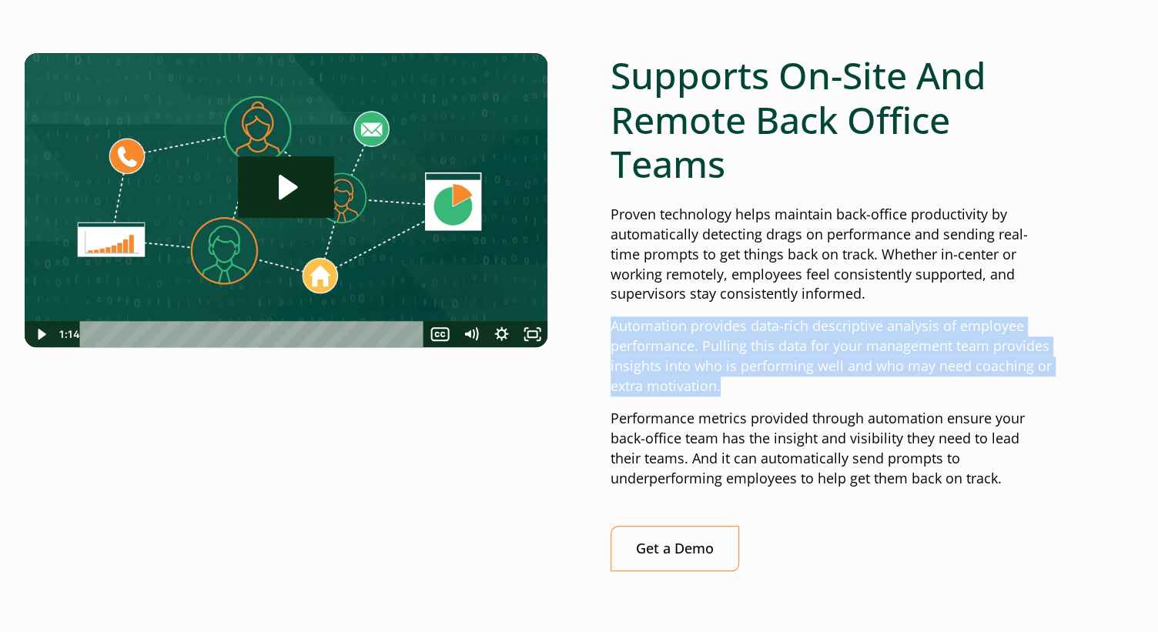
drag, startPoint x: 602, startPoint y: 324, endPoint x: 1003, endPoint y: 376, distance: 404.4
click at [1003, 376] on div "Click for sound @keyframes VOLUME_SMALL_WAVE_FLASH { 0% { opacity: 0; } 33% { o…" at bounding box center [578, 324] width 947 height 543
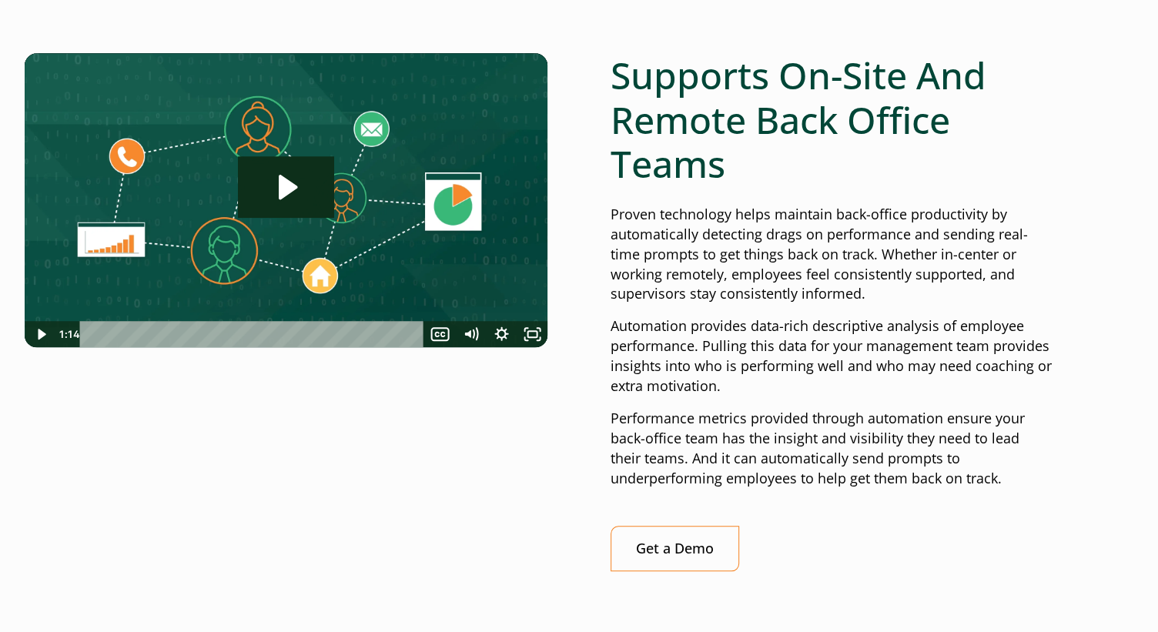
click at [879, 241] on p "Proven technology helps maintain back-office productivity by automatically dete…" at bounding box center [831, 255] width 442 height 100
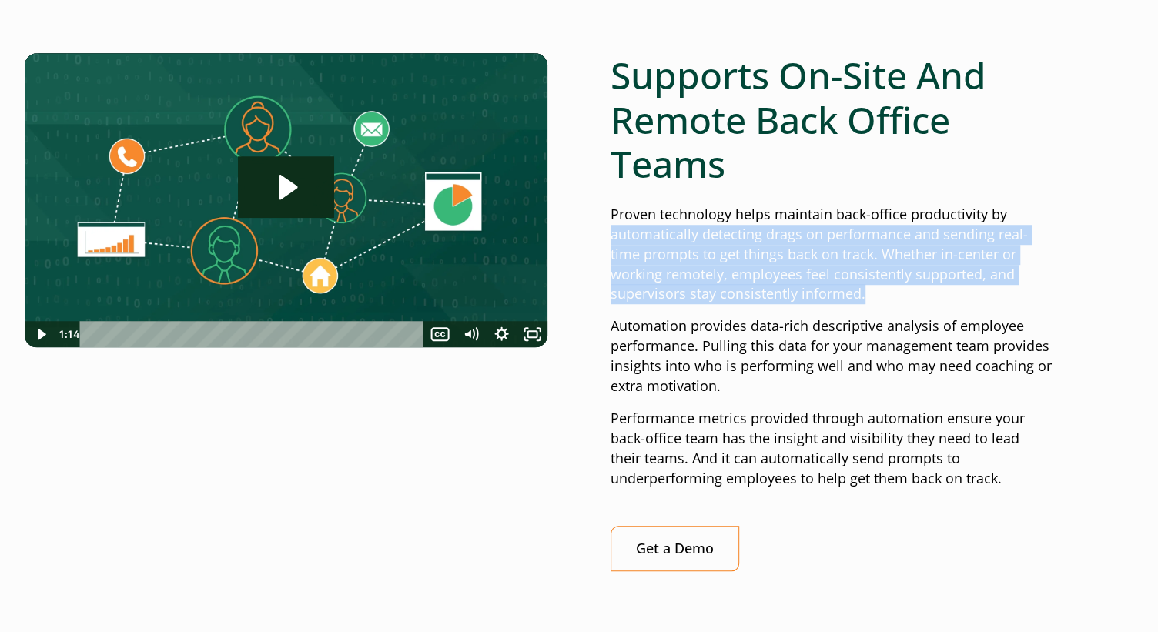
drag, startPoint x: 611, startPoint y: 239, endPoint x: 1014, endPoint y: 296, distance: 406.6
click at [1014, 296] on p "Proven technology helps maintain back-office productivity by automatically dete…" at bounding box center [831, 255] width 442 height 100
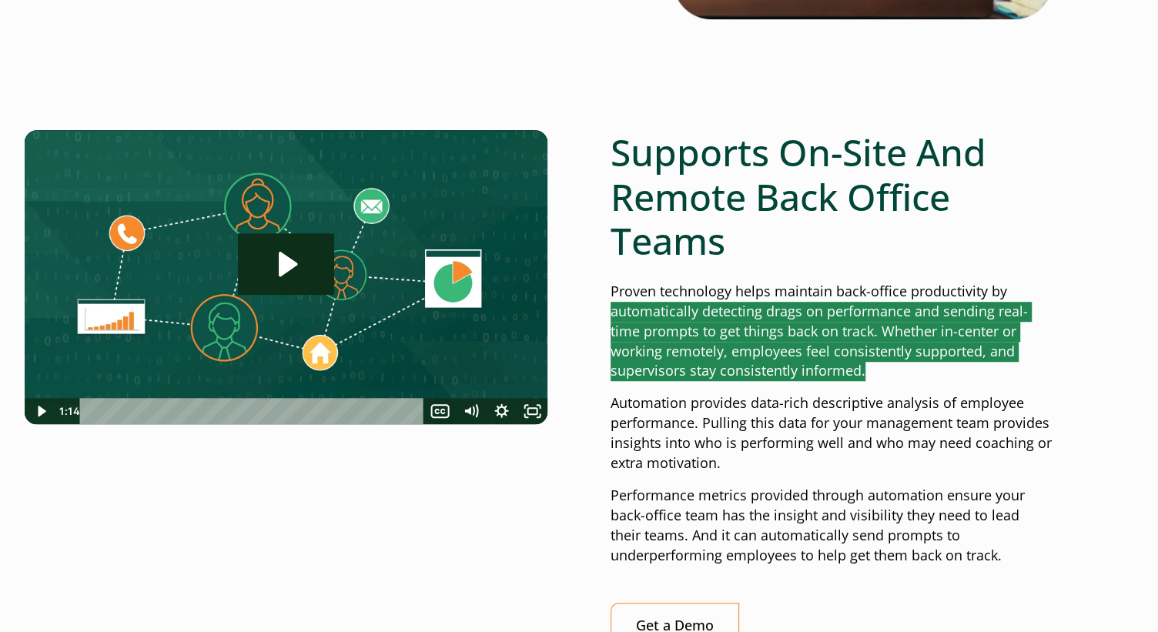
scroll to position [769, 0]
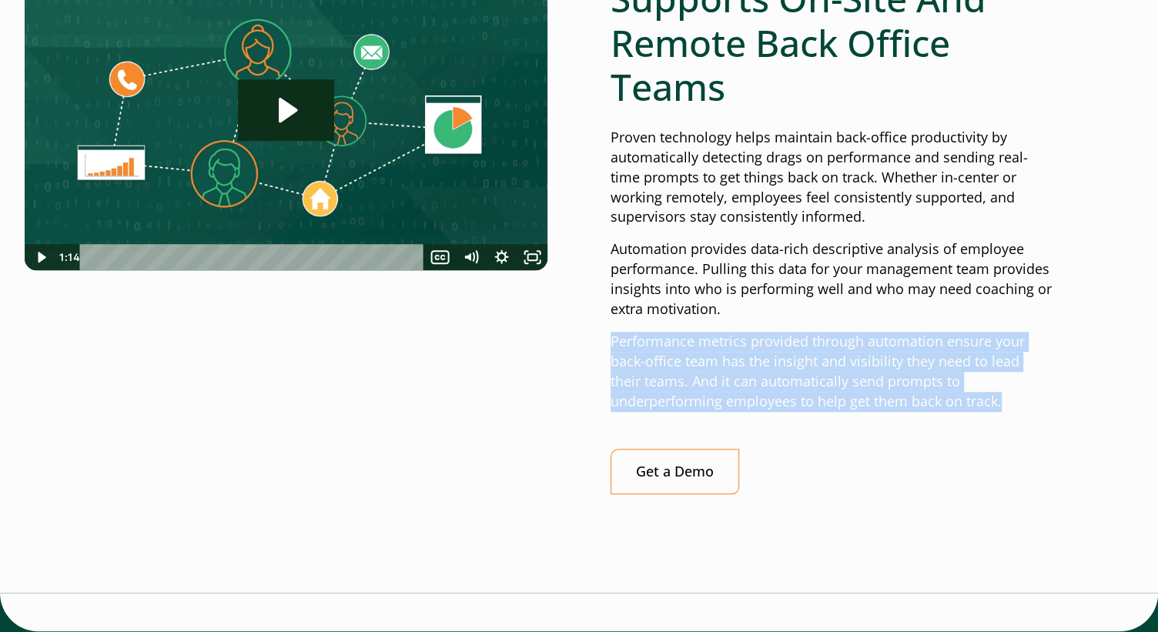
drag, startPoint x: 605, startPoint y: 345, endPoint x: 912, endPoint y: 402, distance: 312.4
click at [912, 402] on div "Click for sound @keyframes VOLUME_SMALL_WAVE_FLASH { 0% { opacity: 0; } 33% { o…" at bounding box center [578, 247] width 947 height 543
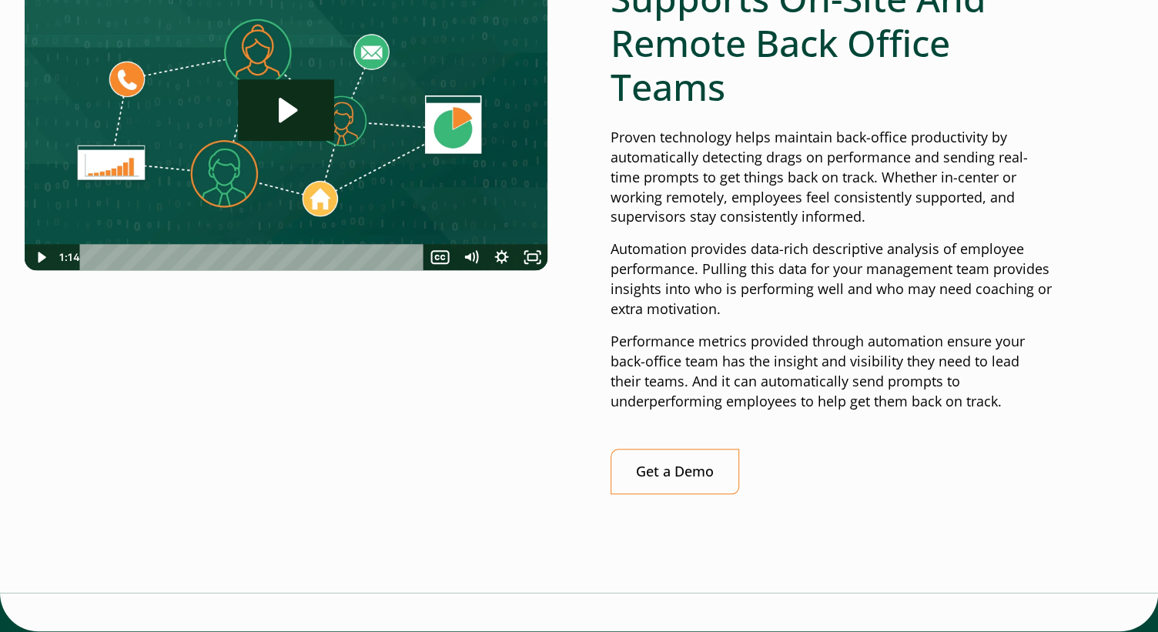
click at [832, 500] on div "Supports On-Site And Remote Back Office Teams Proven technology helps maintain …" at bounding box center [831, 247] width 442 height 543
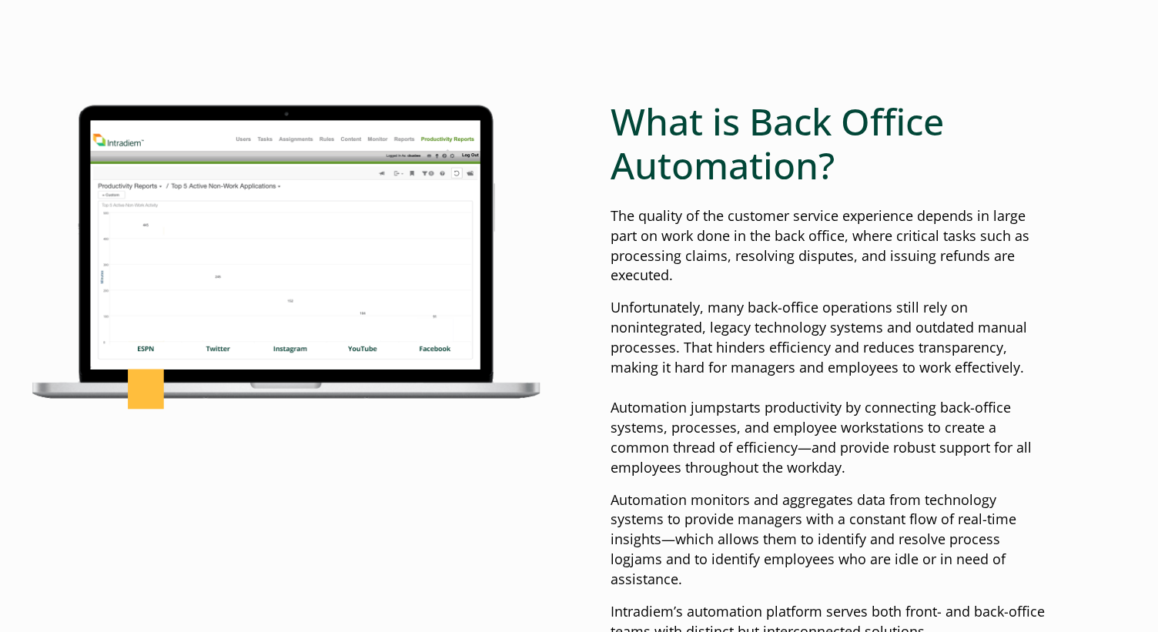
scroll to position [2001, 0]
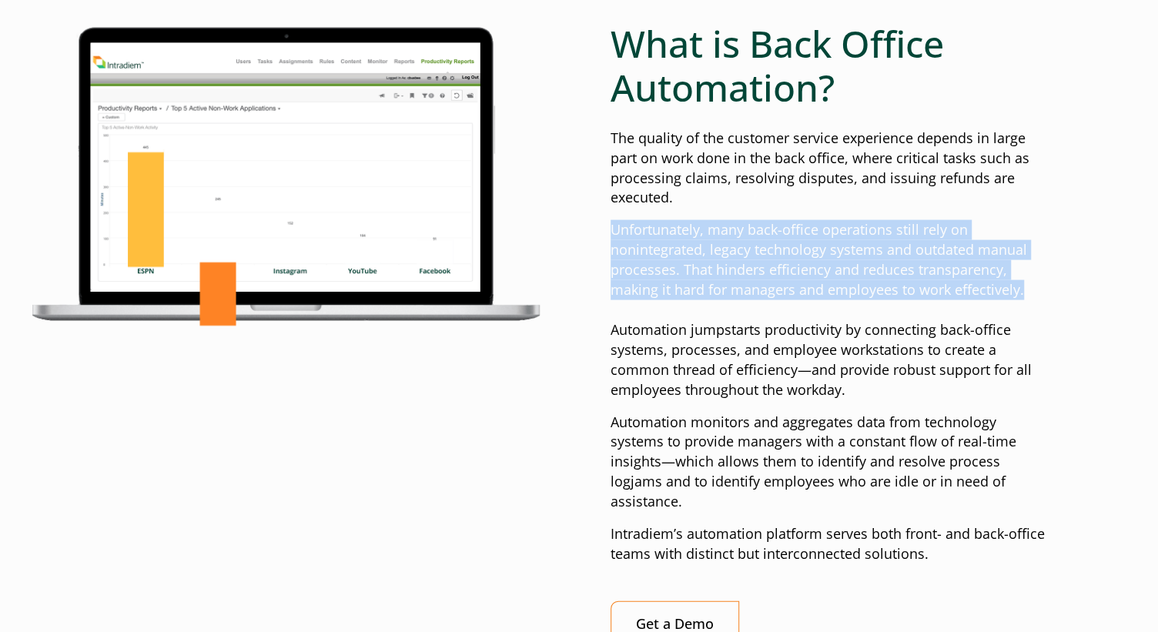
drag, startPoint x: 596, startPoint y: 231, endPoint x: 1031, endPoint y: 294, distance: 439.5
click at [1031, 294] on div "What is Back Office Automation? The quality of the customer service experience …" at bounding box center [578, 347] width 947 height 650
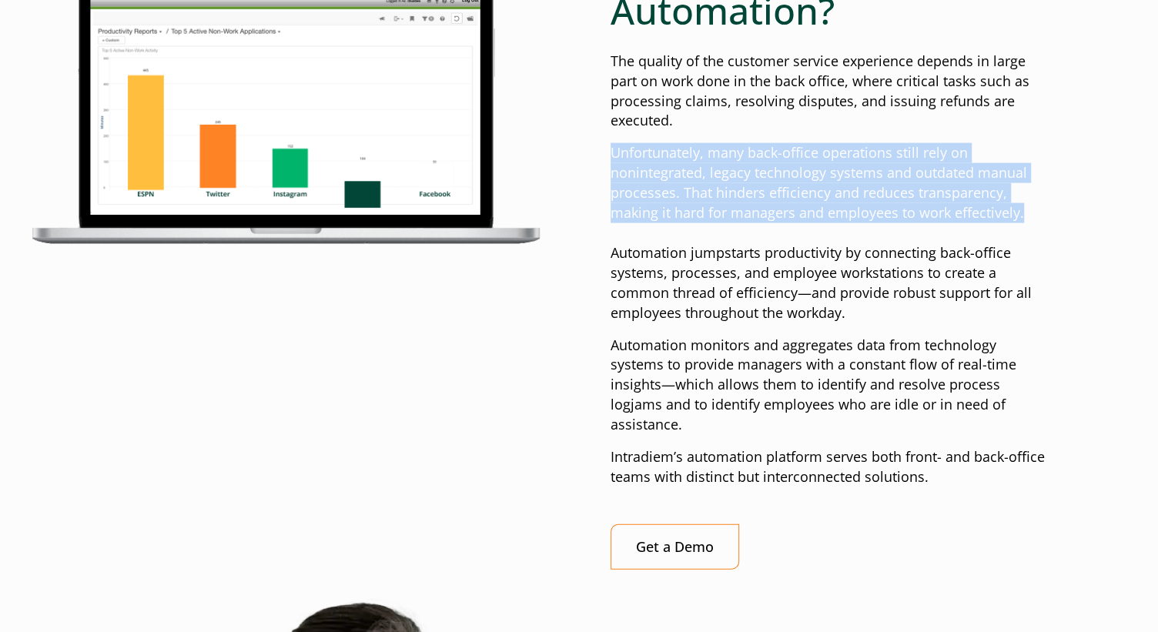
scroll to position [2155, 0]
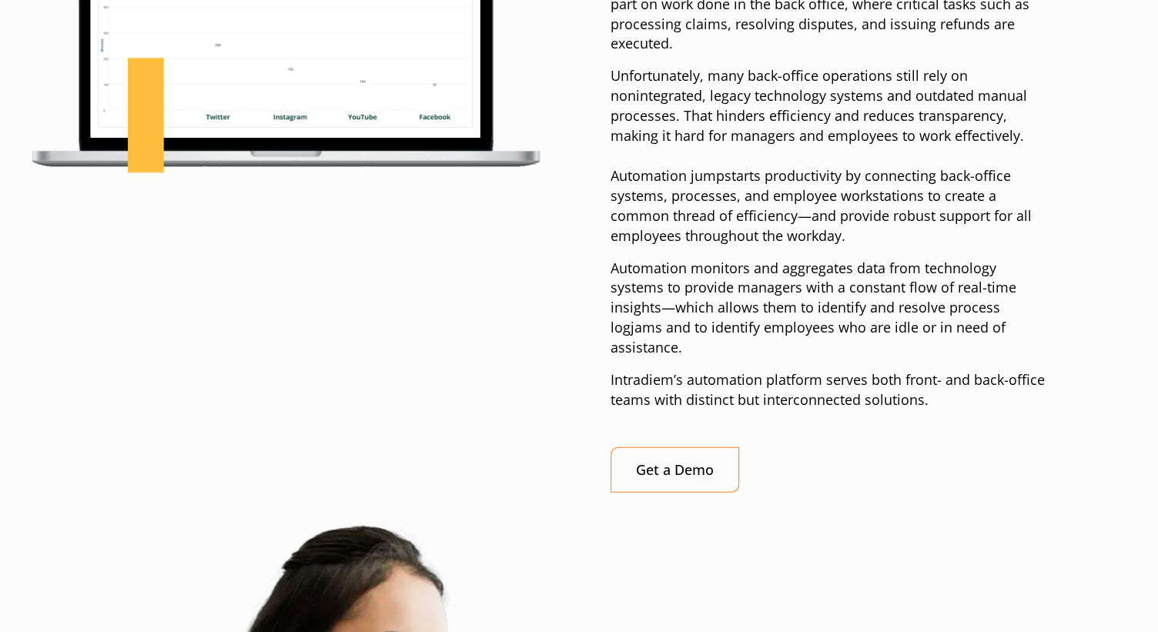
click at [878, 248] on div "What is Back Office Automation? The quality of the customer service experience …" at bounding box center [831, 180] width 442 height 625
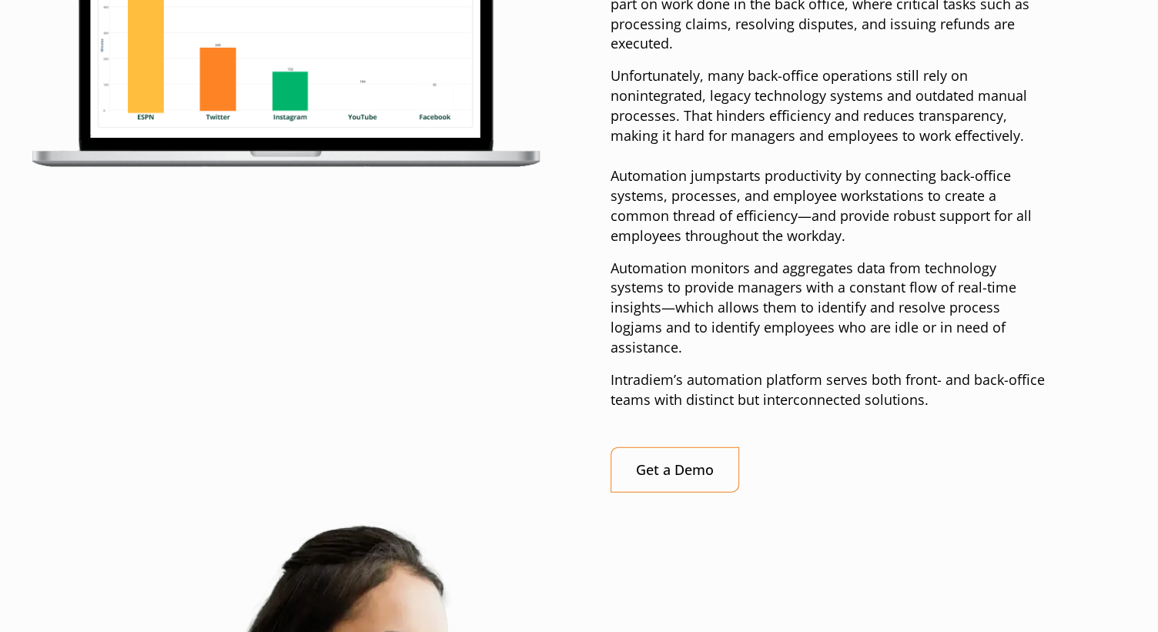
click at [753, 182] on p "Unfortunately, many back-office operations still rely on nonintegrated, legacy …" at bounding box center [831, 155] width 442 height 179
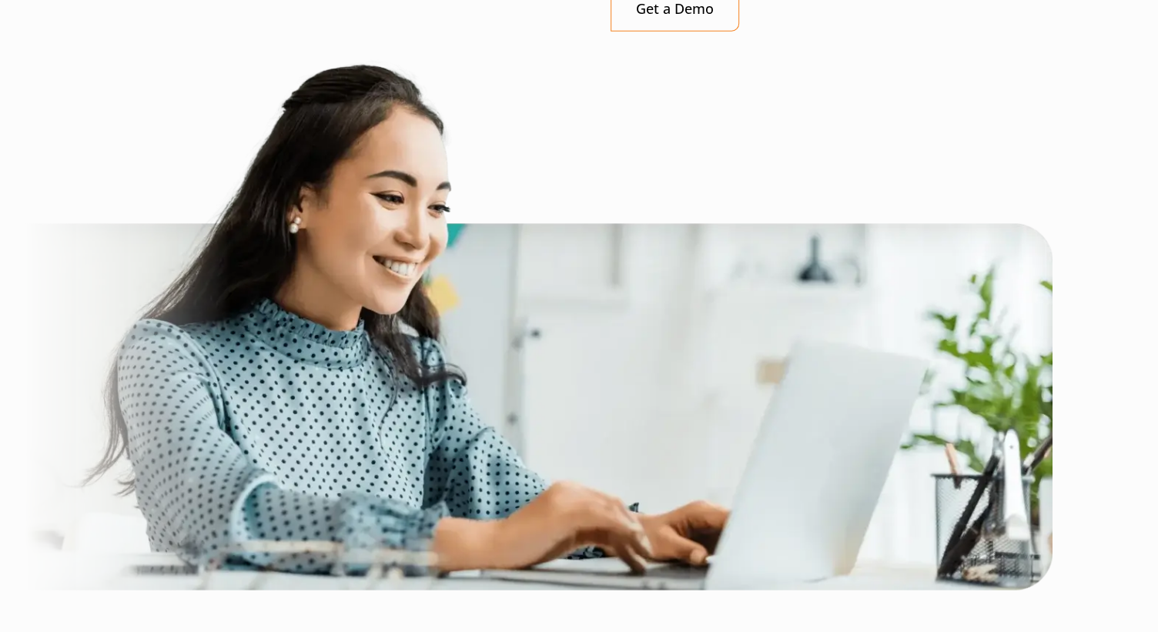
scroll to position [3001, 0]
